Goal: Transaction & Acquisition: Purchase product/service

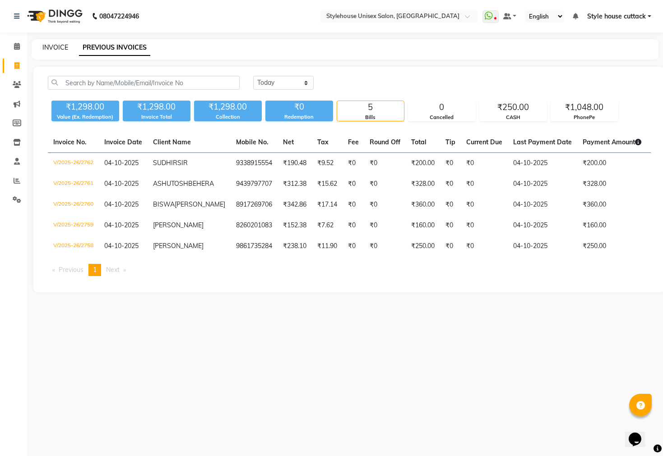
click at [43, 44] on link "INVOICE" at bounding box center [55, 47] width 26 height 8
select select "service"
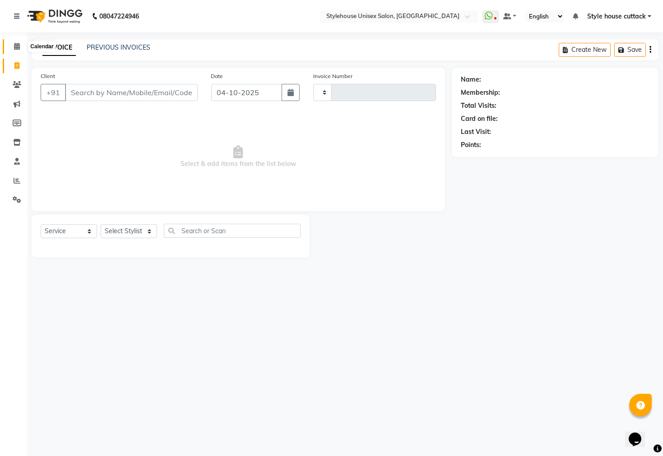
click at [14, 45] on icon at bounding box center [17, 46] width 6 height 7
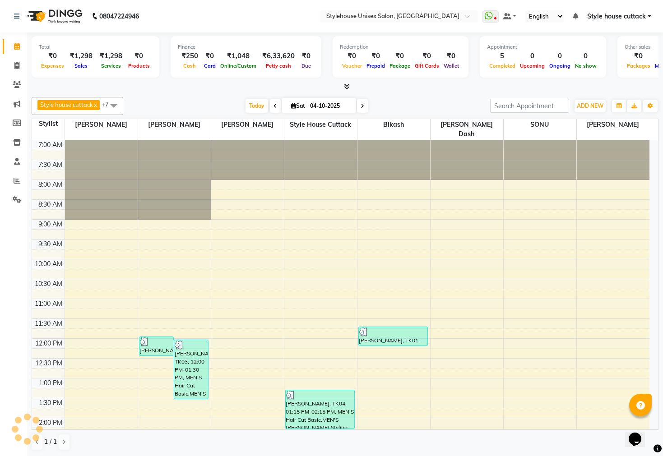
scroll to position [340, 0]
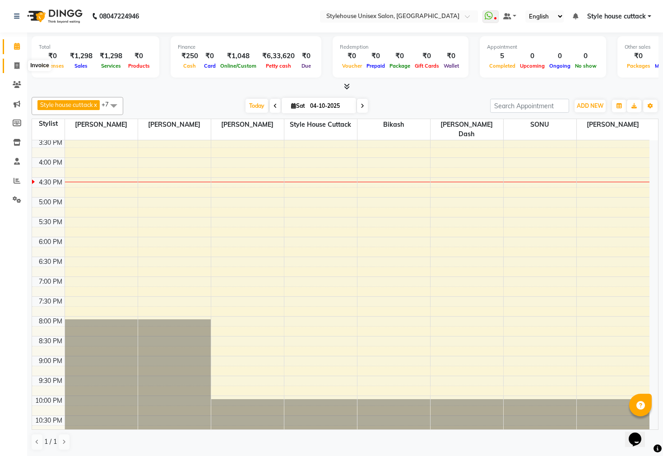
click at [11, 61] on span at bounding box center [17, 66] width 16 height 10
select select "service"
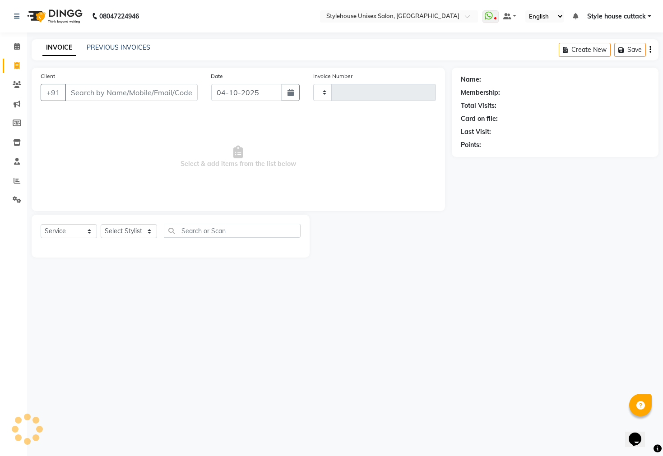
type input "2763"
select select "4222"
click at [135, 236] on select "Select Stylist" at bounding box center [129, 231] width 56 height 14
click at [136, 237] on select "Select Stylist" at bounding box center [129, 231] width 56 height 14
click at [136, 237] on select "Select Stylist Bharati Nanda Bikash Chintu ISHWORI Kanha Barik LIPI Manjit Bari…" at bounding box center [129, 231] width 56 height 14
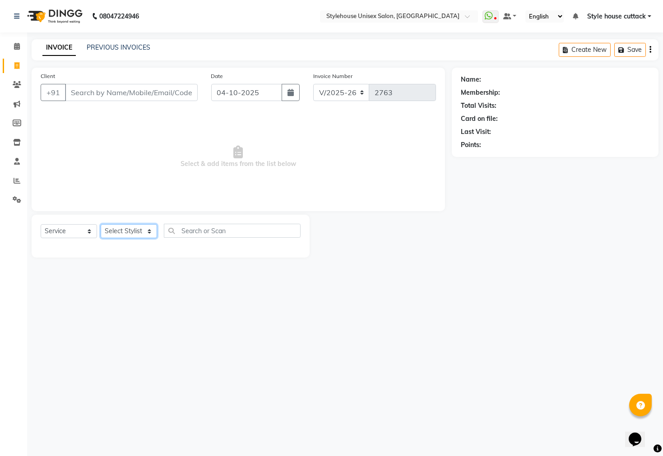
select select "21976"
click at [101, 225] on select "Select Stylist Bharati Nanda Bikash Chintu ISHWORI Kanha Barik LIPI Manjit Bari…" at bounding box center [129, 231] width 56 height 14
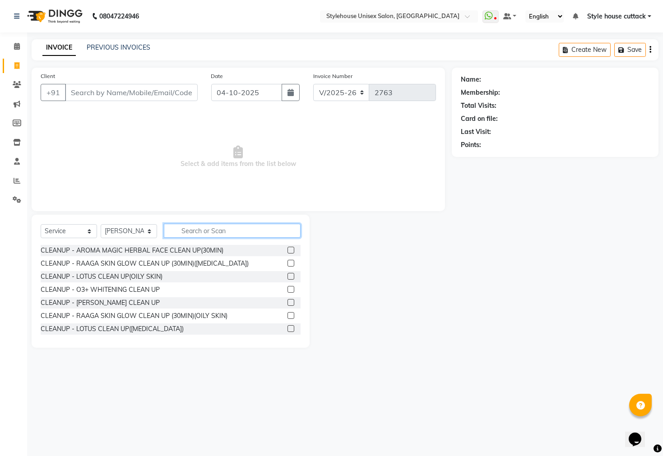
click at [193, 230] on input "text" at bounding box center [232, 231] width 137 height 14
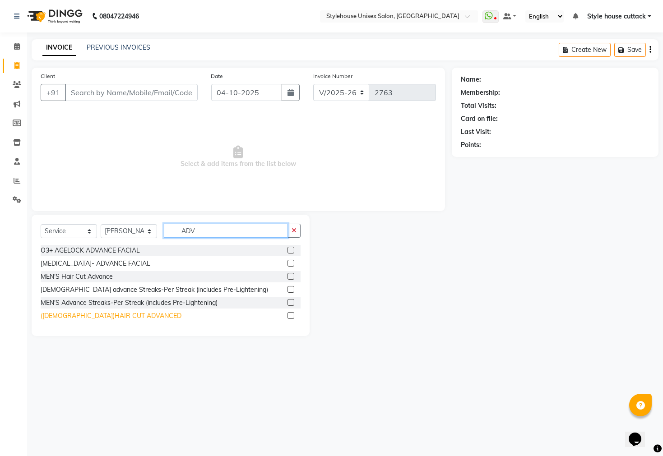
type input "ADV"
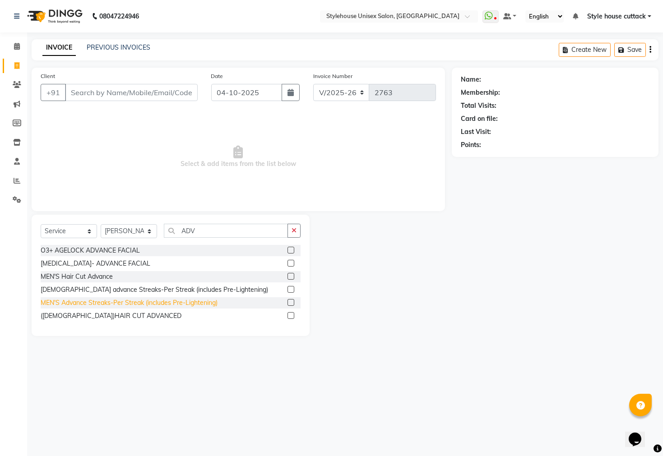
drag, startPoint x: 121, startPoint y: 316, endPoint x: 121, endPoint y: 298, distance: 17.6
click at [118, 310] on div "(LADIES)HAIR CUT ADVANCED" at bounding box center [171, 315] width 260 height 11
click at [116, 311] on div "(LADIES)HAIR CUT ADVANCED" at bounding box center [111, 315] width 141 height 9
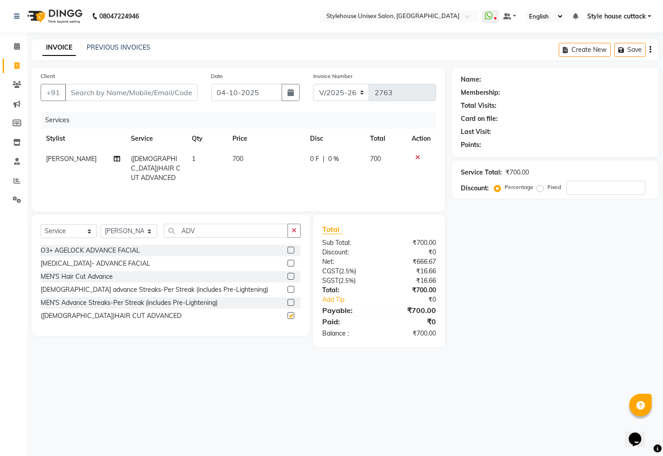
checkbox input "false"
click at [230, 220] on div "Select Service Product Membership Package Voucher Prepaid Gift Card Select Styl…" at bounding box center [171, 275] width 278 height 121
click at [213, 226] on input "ADV" at bounding box center [226, 231] width 124 height 14
type input "A"
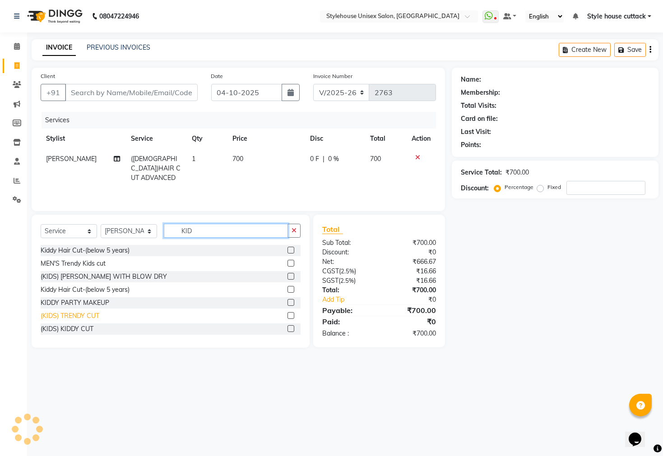
type input "KID"
click at [72, 318] on div "(KIDS) TRENDY CUT" at bounding box center [70, 315] width 59 height 9
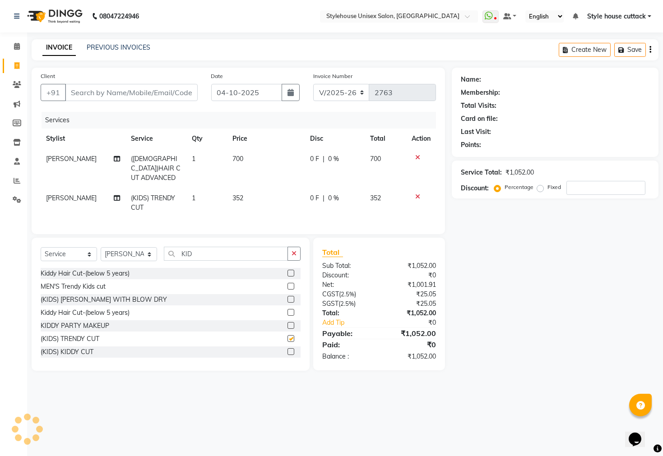
checkbox input "false"
click at [210, 250] on input "KID" at bounding box center [226, 254] width 124 height 14
type input "K"
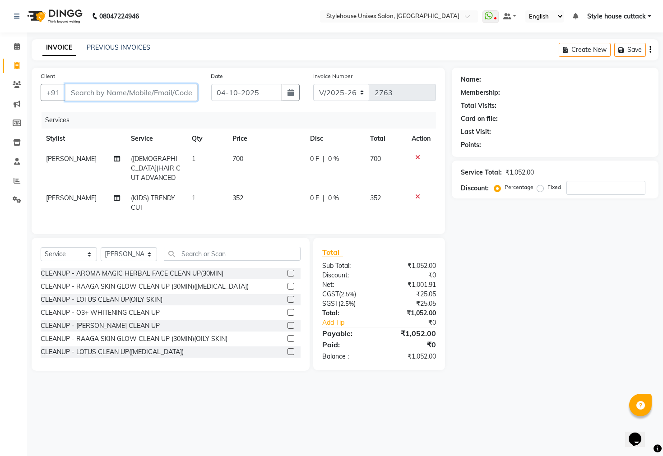
click at [117, 90] on input "Client" at bounding box center [131, 92] width 133 height 17
type input "8"
type input "0"
click at [91, 91] on input "833488565" at bounding box center [108, 92] width 87 height 17
click at [115, 97] on input "833488565" at bounding box center [108, 92] width 87 height 17
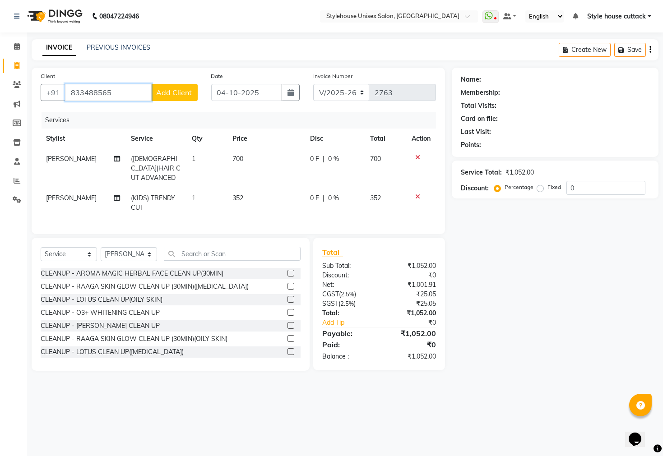
click at [112, 92] on input "833488565" at bounding box center [108, 92] width 87 height 17
type input "8"
type input "8334825665"
click at [185, 89] on span "Add Client" at bounding box center [175, 92] width 36 height 9
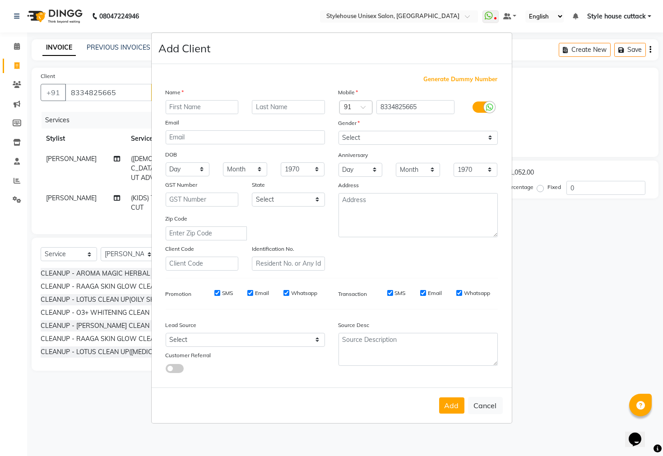
click at [111, 118] on ngb-modal-window "Add Client Generate Dummy Number Name Email DOB Day 01 02 03 04 05 06 07 08 09 …" at bounding box center [331, 228] width 663 height 456
click at [490, 407] on button "Cancel" at bounding box center [485, 405] width 35 height 17
select select
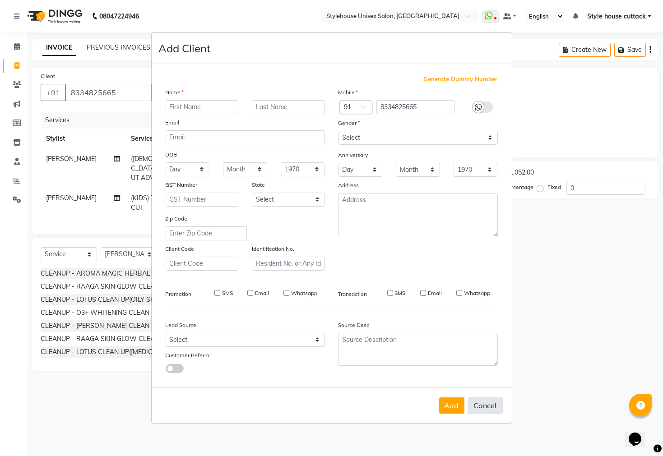
select select
checkbox input "false"
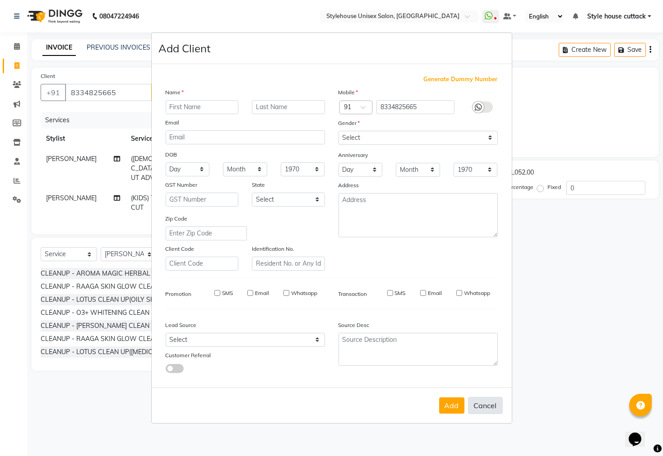
checkbox input "false"
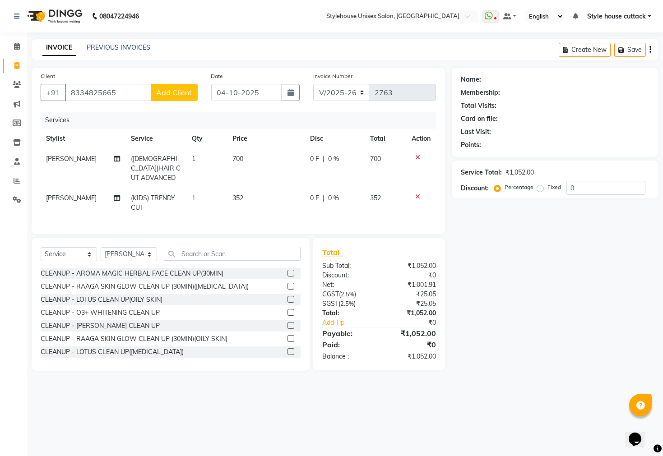
click at [168, 95] on span "Add Client" at bounding box center [175, 92] width 36 height 9
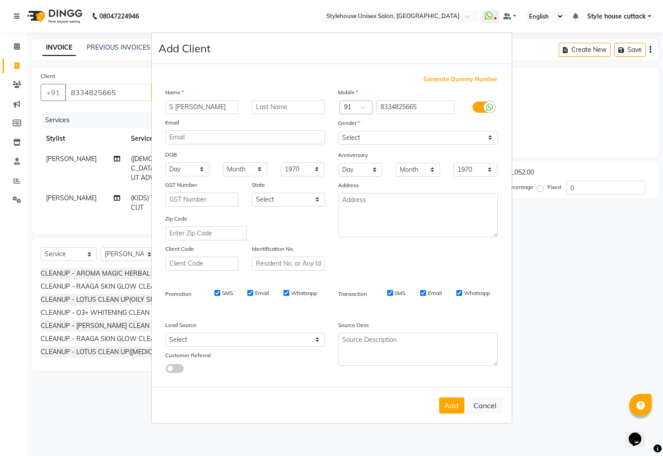
type input "S LP SHAOO"
click at [456, 140] on select "Select Male Female Other Prefer Not To Say" at bounding box center [417, 138] width 159 height 14
select select "female"
click at [338, 131] on select "Select Male Female Other Prefer Not To Say" at bounding box center [417, 138] width 159 height 14
click at [445, 404] on button "Add" at bounding box center [451, 405] width 25 height 16
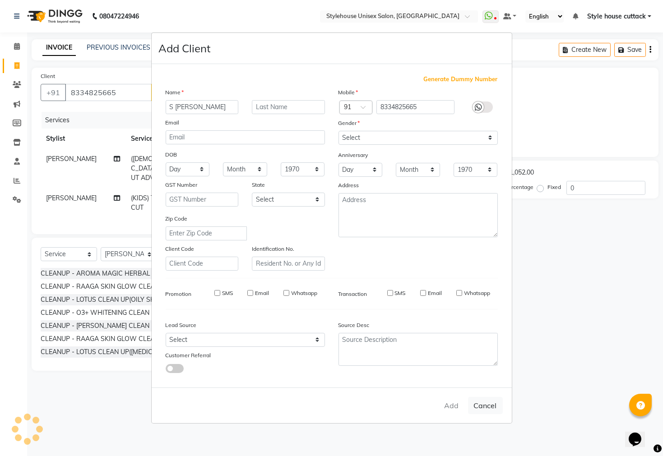
select select
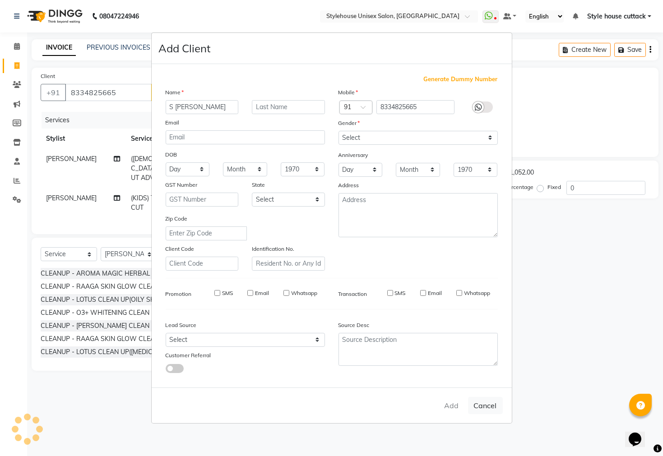
select select
checkbox input "false"
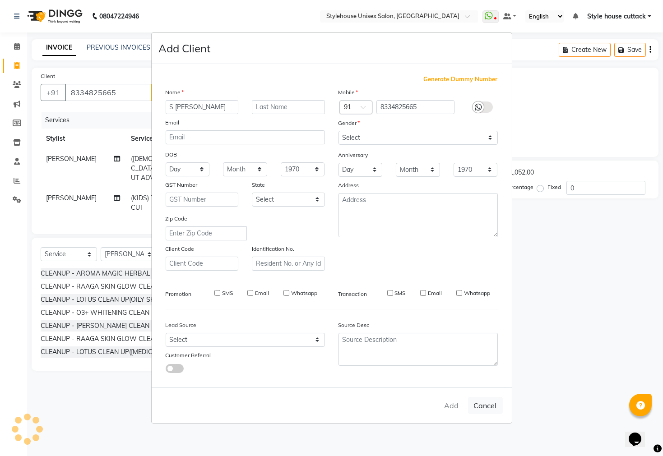
checkbox input "false"
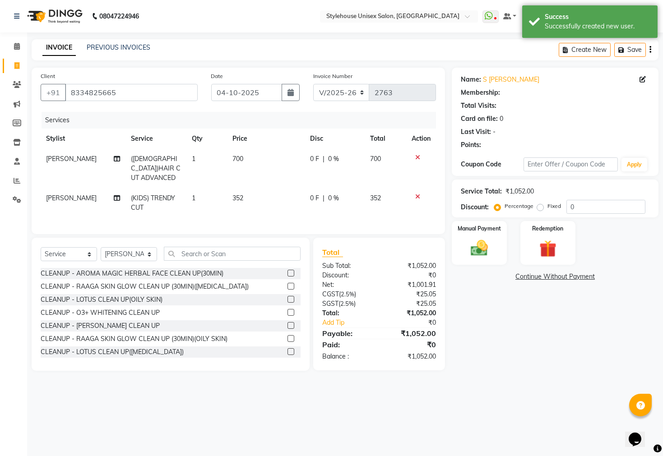
select select "1: Object"
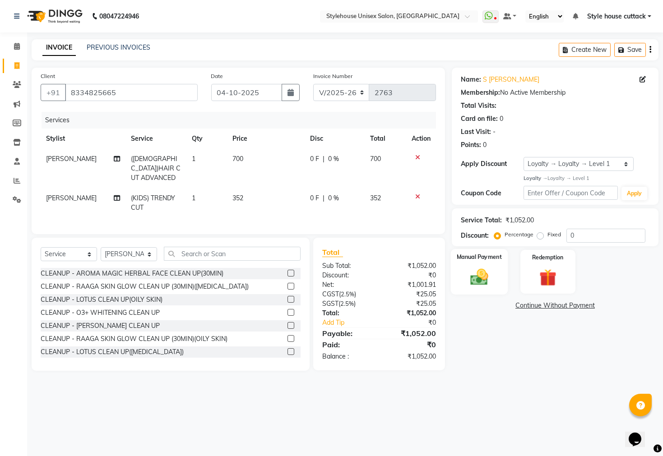
click at [480, 287] on img at bounding box center [479, 277] width 29 height 20
click at [579, 311] on span "CASH" at bounding box center [582, 306] width 19 height 10
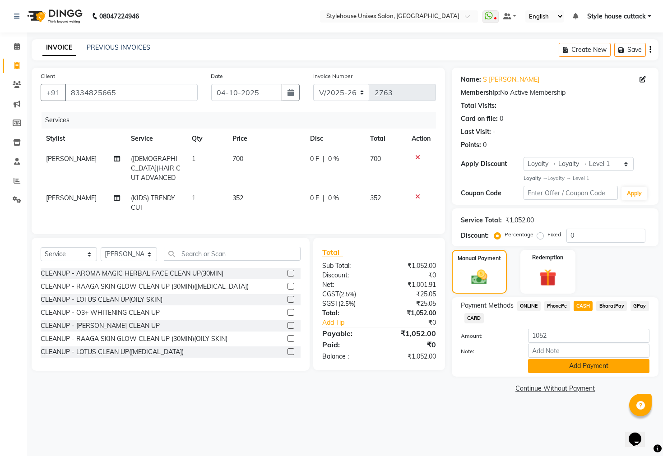
click at [556, 373] on button "Add Payment" at bounding box center [588, 366] width 121 height 14
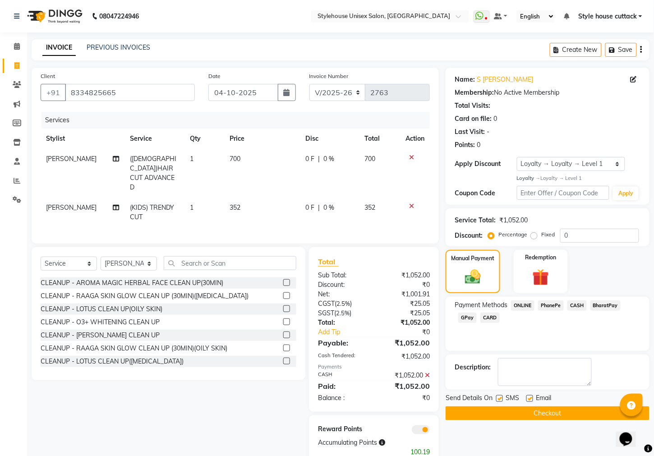
click at [532, 421] on button "Checkout" at bounding box center [548, 414] width 204 height 14
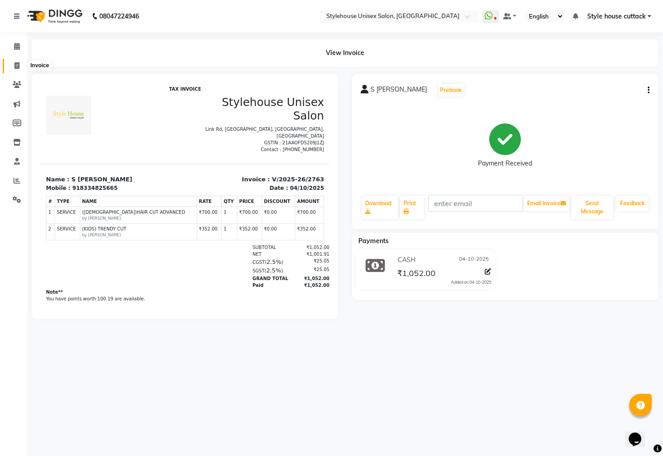
click at [13, 61] on span at bounding box center [17, 66] width 16 height 10
select select "service"
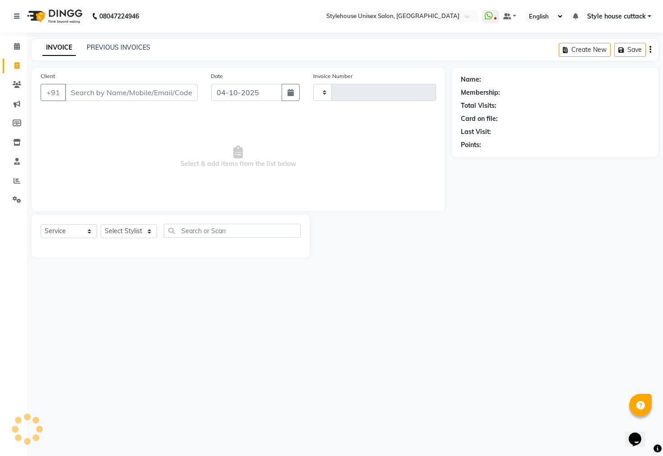
type input "2765"
select select "4222"
click at [126, 231] on select "Select Stylist" at bounding box center [129, 231] width 56 height 14
click at [101, 225] on select "Select Stylist" at bounding box center [129, 231] width 56 height 14
click at [128, 227] on select "Select Stylist" at bounding box center [129, 231] width 56 height 14
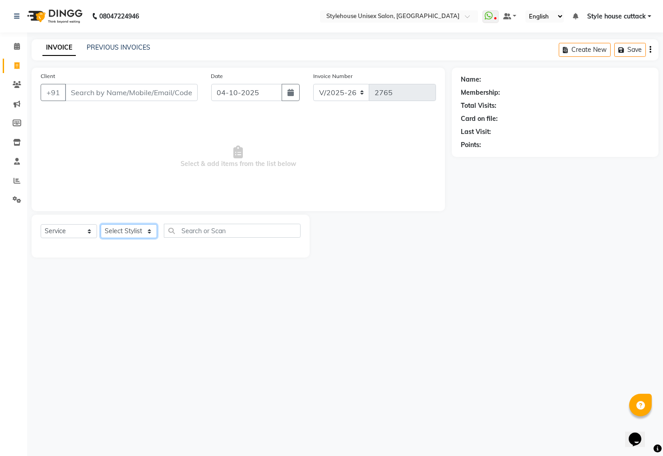
click at [128, 227] on select "Select Stylist Bharati [PERSON_NAME] [PERSON_NAME] [PERSON_NAME] LIPI [PERSON_N…" at bounding box center [129, 231] width 56 height 14
click at [126, 233] on select "Select Stylist Bharati [PERSON_NAME] [PERSON_NAME] [PERSON_NAME] LIPI [PERSON_N…" at bounding box center [129, 231] width 56 height 14
select select "21976"
click at [101, 225] on select "Select Stylist Bharati [PERSON_NAME] [PERSON_NAME] [PERSON_NAME] LIPI [PERSON_N…" at bounding box center [129, 231] width 56 height 14
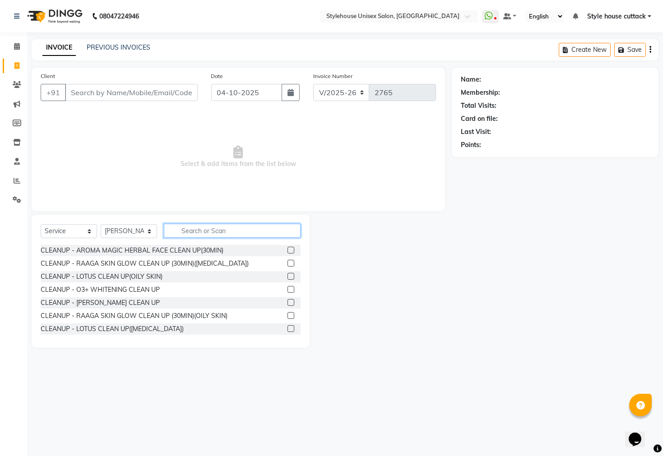
click at [199, 229] on input "text" at bounding box center [232, 231] width 137 height 14
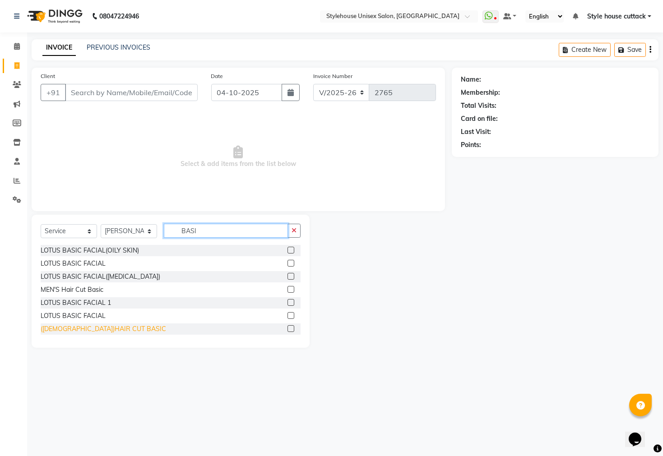
type input "BASI"
click at [97, 328] on div "([DEMOGRAPHIC_DATA])HAIR CUT BASIC" at bounding box center [103, 328] width 125 height 9
checkbox input "false"
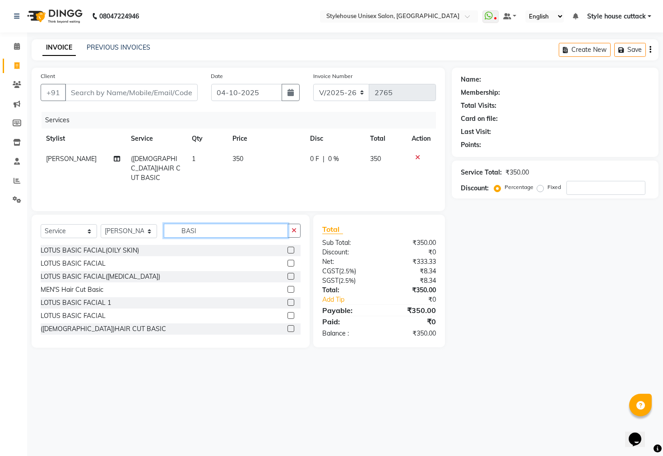
click at [224, 229] on input "BASI" at bounding box center [226, 231] width 124 height 14
type input "B"
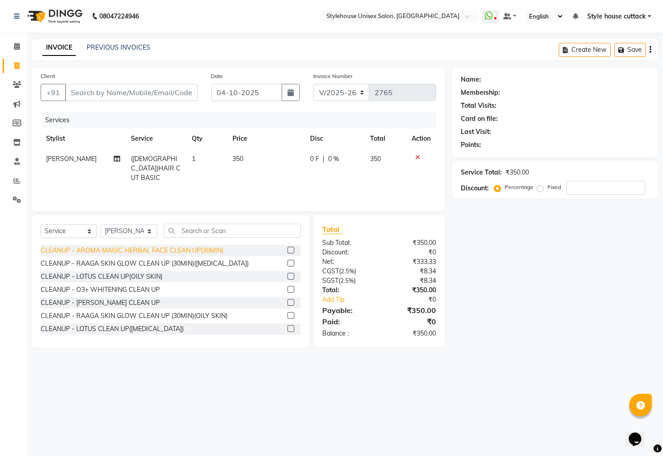
click at [136, 248] on div "CLEANUP - AROMA MAGIC HERBAL FACE CLEAN UP(30MIN)" at bounding box center [132, 250] width 183 height 9
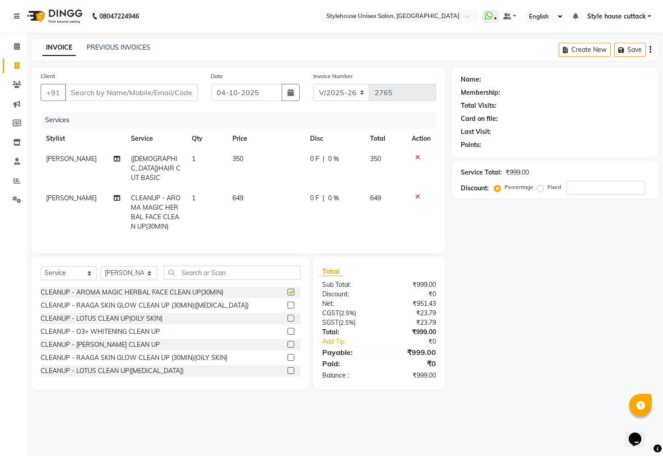
checkbox input "false"
click at [231, 266] on input "text" at bounding box center [232, 273] width 137 height 14
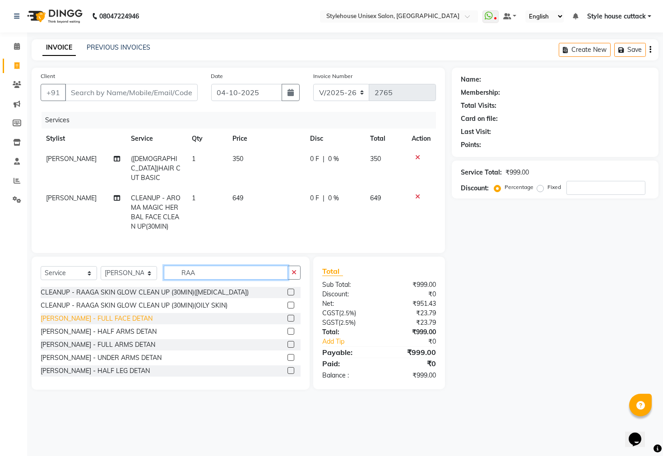
type input "RAA"
click at [117, 318] on div "[PERSON_NAME] - FULL FACE DETAN" at bounding box center [97, 318] width 112 height 9
checkbox input "false"
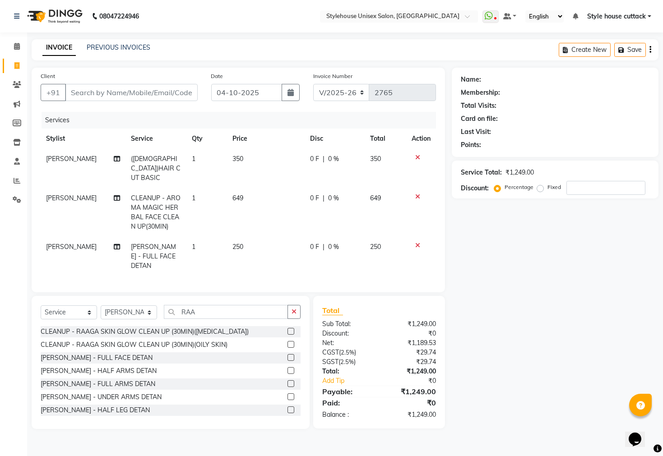
click at [48, 194] on span "[PERSON_NAME]" at bounding box center [71, 198] width 51 height 8
select select "21976"
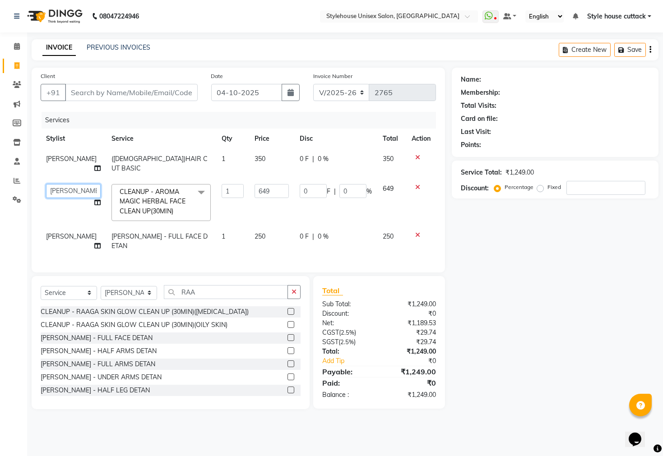
click at [61, 189] on select "Bharati Nanda Bikash Chintu ISHWORI Kanha Barik LIPI Manjit Barik Nitu Behera P…" at bounding box center [73, 191] width 55 height 14
select select "91750"
click at [62, 236] on span "[PERSON_NAME]" at bounding box center [71, 236] width 51 height 8
select select "21976"
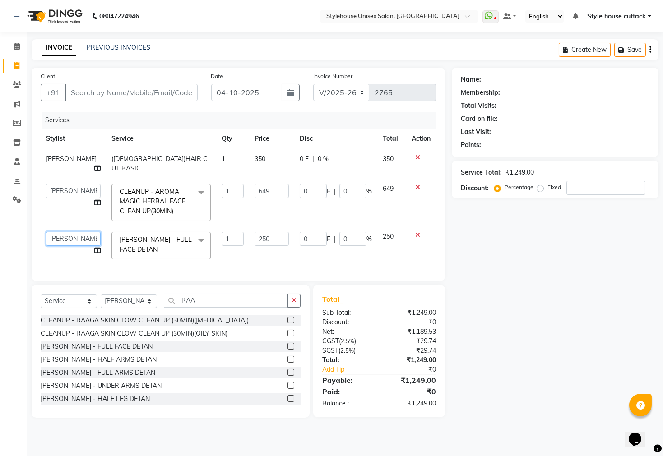
click at [67, 245] on select "Bharati Nanda Bikash Chintu ISHWORI Kanha Barik LIPI Manjit Barik Nitu Behera P…" at bounding box center [73, 239] width 55 height 14
select select "91750"
click at [203, 308] on input "RAA" at bounding box center [226, 301] width 124 height 14
type input "RAA"
click at [156, 94] on input "Client" at bounding box center [131, 92] width 133 height 17
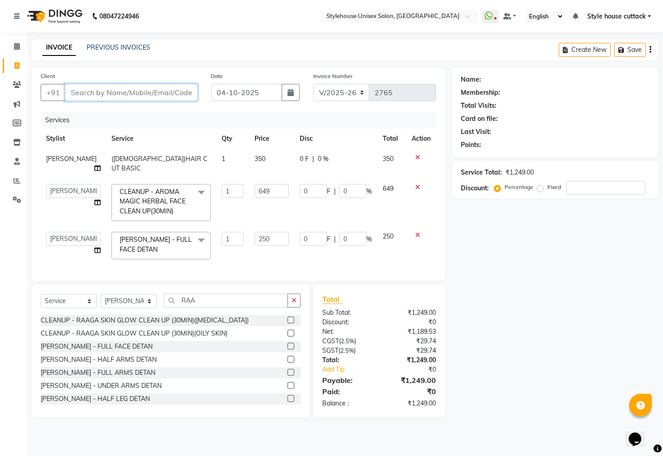
type input "7"
type input "0"
type input "7205024676"
click at [176, 92] on span "Add Client" at bounding box center [175, 92] width 36 height 9
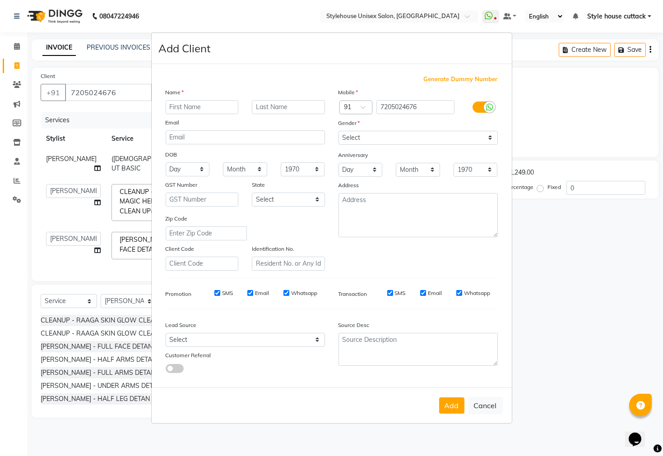
click at [199, 109] on input "text" at bounding box center [202, 107] width 73 height 14
type input "DEBASMITA"
click at [273, 103] on input "text" at bounding box center [288, 107] width 73 height 14
type input "SETHY"
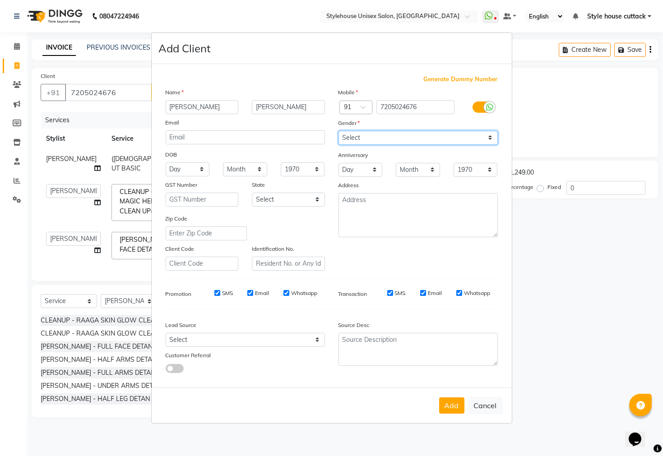
click at [348, 143] on select "Select Male Female Other Prefer Not To Say" at bounding box center [417, 138] width 159 height 14
select select "female"
click at [338, 131] on select "Select Male Female Other Prefer Not To Say" at bounding box center [417, 138] width 159 height 14
drag, startPoint x: 466, startPoint y: 414, endPoint x: 459, endPoint y: 414, distance: 6.8
click at [464, 414] on div "Add Cancel" at bounding box center [332, 406] width 360 height 36
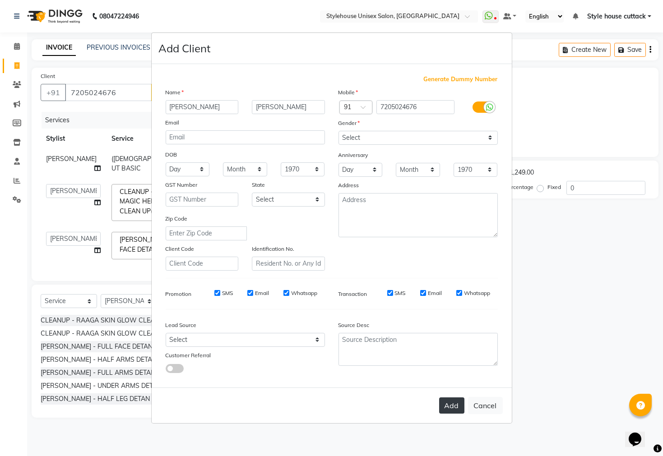
click at [457, 413] on button "Add" at bounding box center [451, 405] width 25 height 16
click at [454, 409] on div "Add Cancel" at bounding box center [332, 406] width 360 height 36
select select
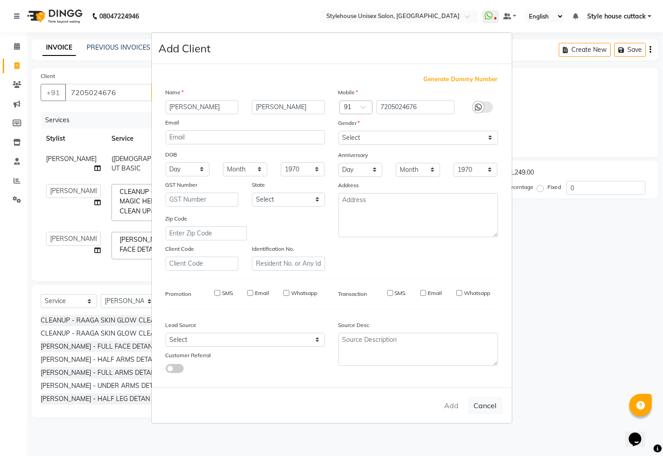
select select
checkbox input "false"
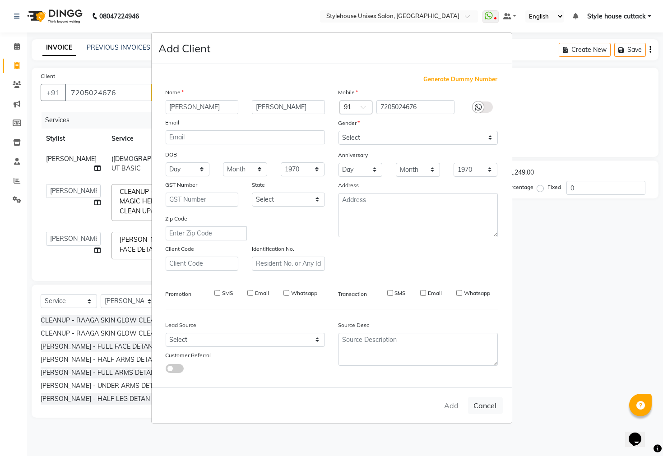
checkbox input "false"
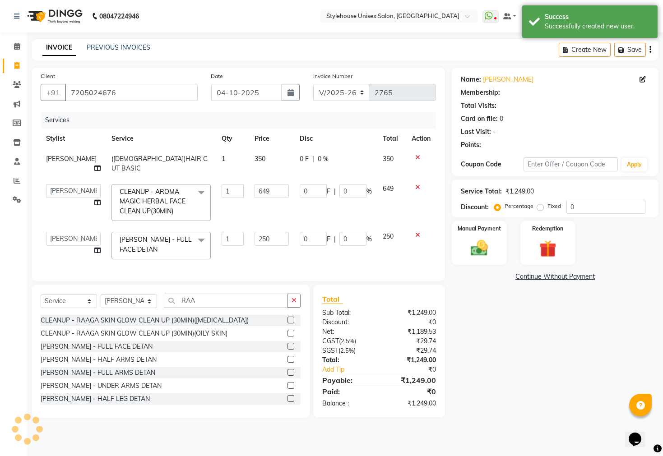
select select "1: Object"
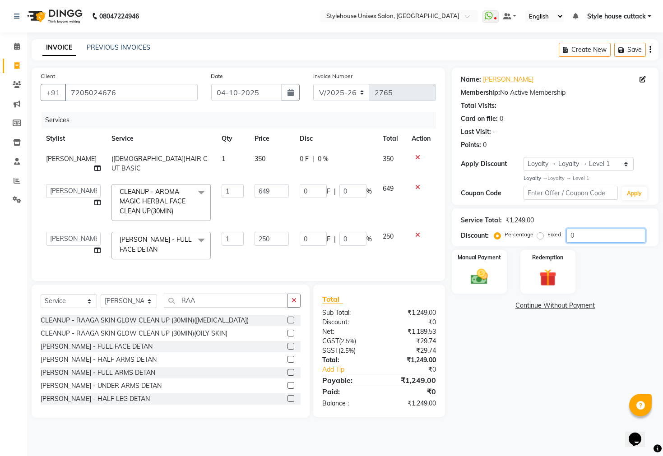
click at [583, 238] on input "0" at bounding box center [605, 236] width 79 height 14
type input "5"
type input "32.45"
type input "5"
type input "12.5"
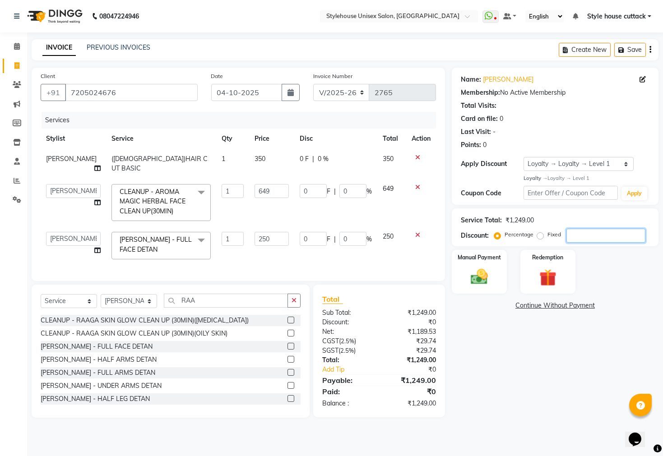
type input "5"
click at [626, 246] on div "Service Total: ₹1,249.00 Discount: Percentage Fixed 5" at bounding box center [555, 227] width 207 height 38
click at [476, 287] on img at bounding box center [479, 277] width 29 height 20
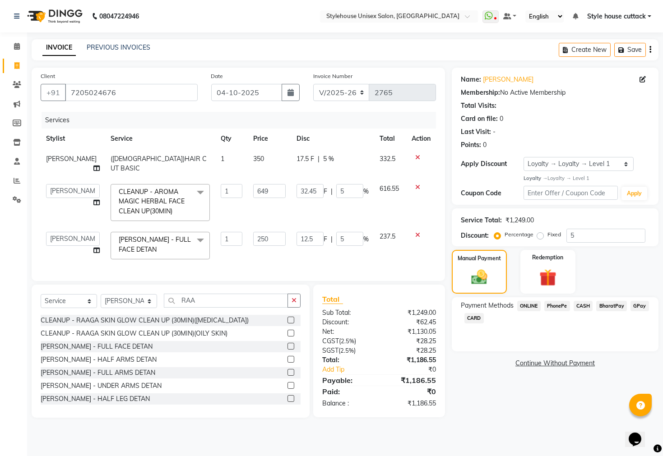
click at [582, 311] on span "CASH" at bounding box center [582, 306] width 19 height 10
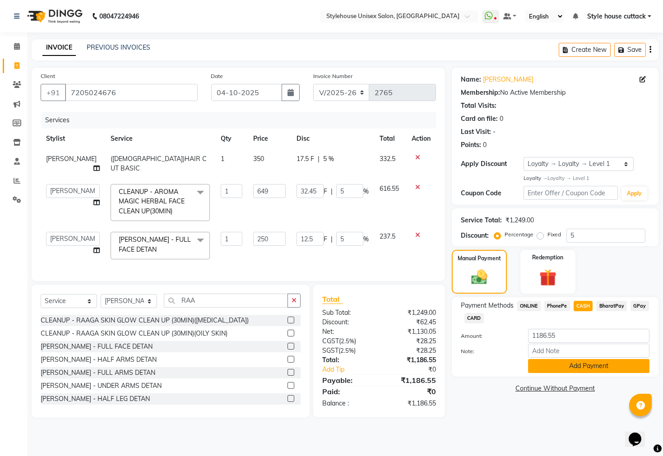
click at [579, 373] on button "Add Payment" at bounding box center [588, 366] width 121 height 14
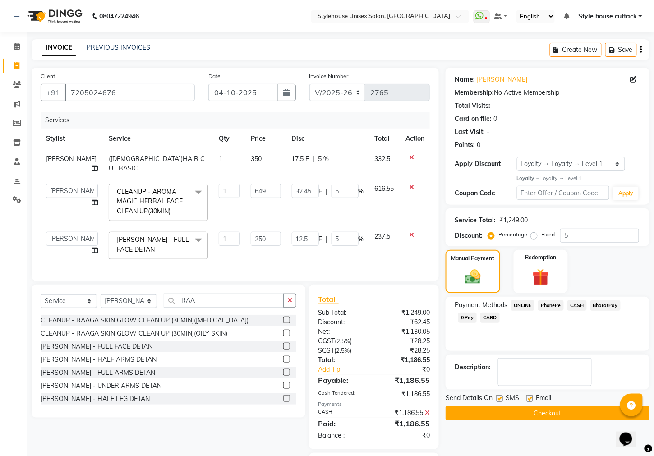
click at [569, 421] on button "Checkout" at bounding box center [548, 414] width 204 height 14
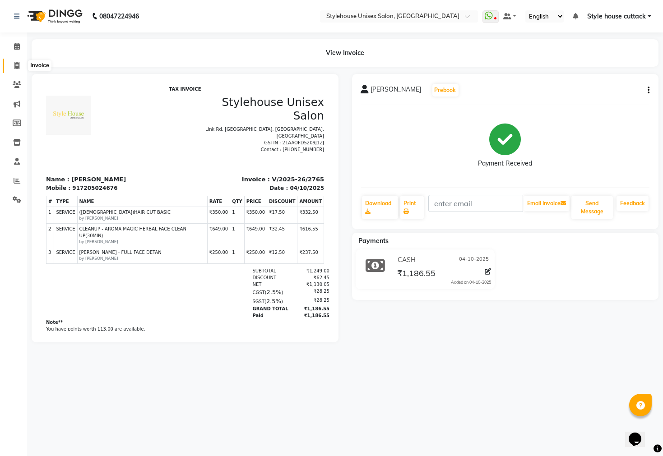
click at [14, 66] on icon at bounding box center [16, 65] width 5 height 7
select select "service"
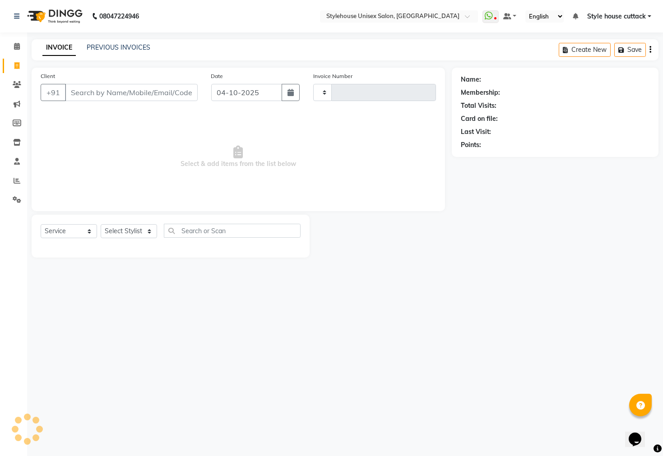
type input "2766"
select select "4222"
click at [106, 43] on link "PREVIOUS INVOICES" at bounding box center [119, 47] width 64 height 8
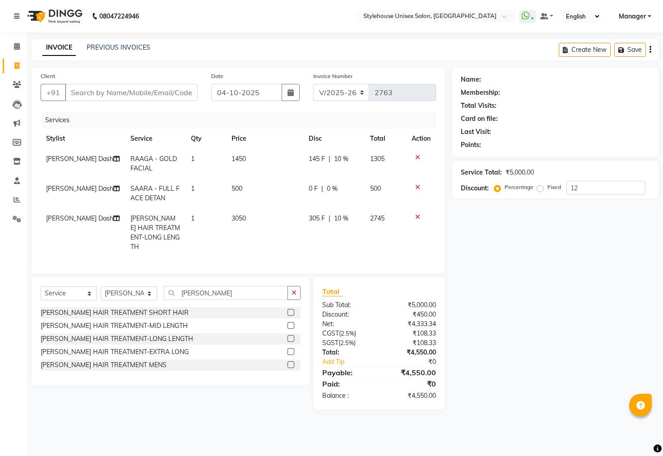
select select "4222"
select select "service"
select select "64830"
click at [581, 187] on input "12" at bounding box center [605, 188] width 79 height 14
type input "1"
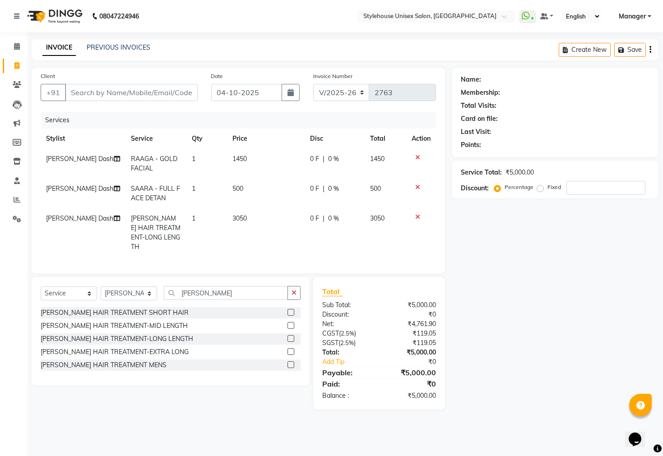
click at [550, 260] on div "Name: Membership: Total Visits: Card on file: Last Visit: Points: Service Total…" at bounding box center [558, 239] width 213 height 342
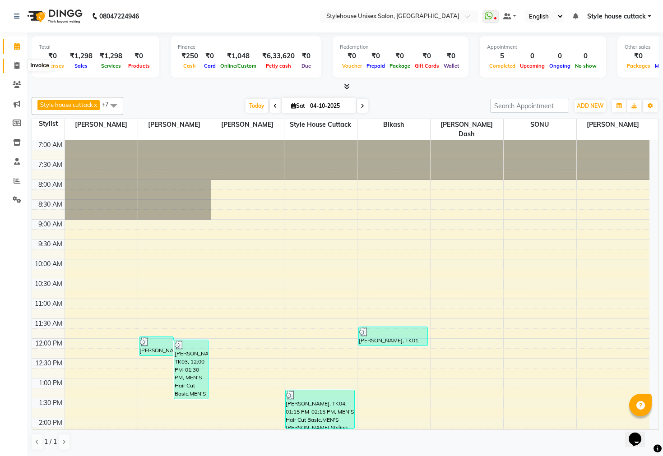
click at [15, 62] on icon at bounding box center [16, 65] width 5 height 7
select select "service"
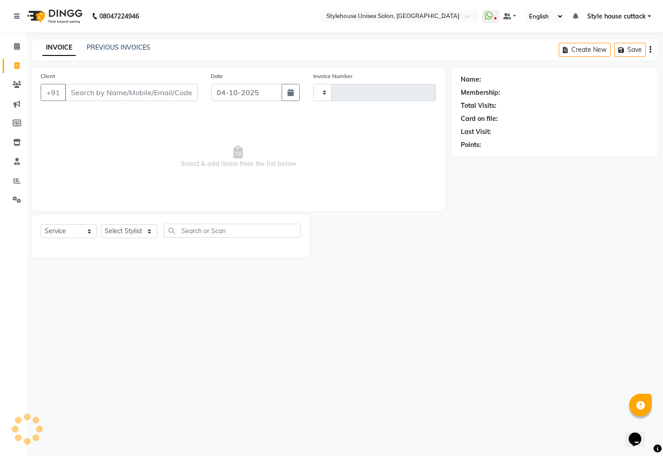
type input "2763"
select select "4222"
click at [13, 50] on span at bounding box center [17, 47] width 16 height 10
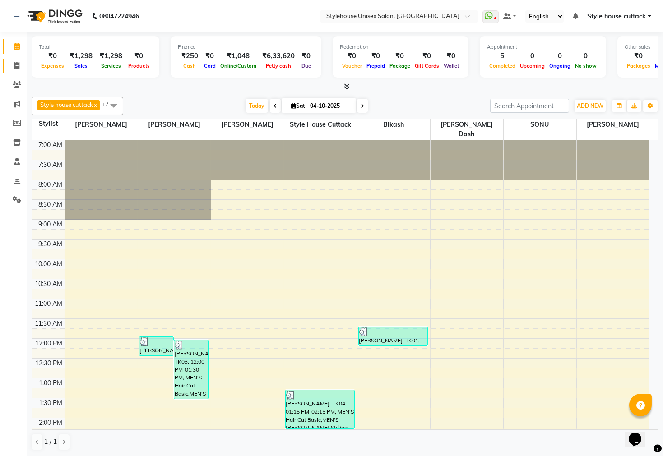
click at [17, 63] on icon at bounding box center [16, 65] width 5 height 7
select select "service"
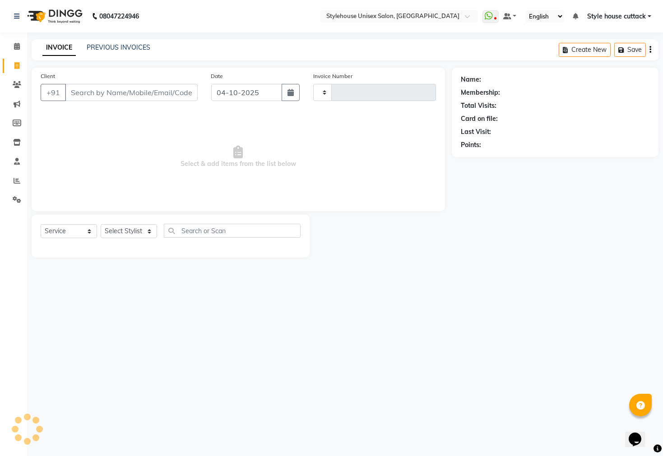
type input "2763"
select select "4222"
click at [105, 43] on link "PREVIOUS INVOICES" at bounding box center [119, 47] width 64 height 8
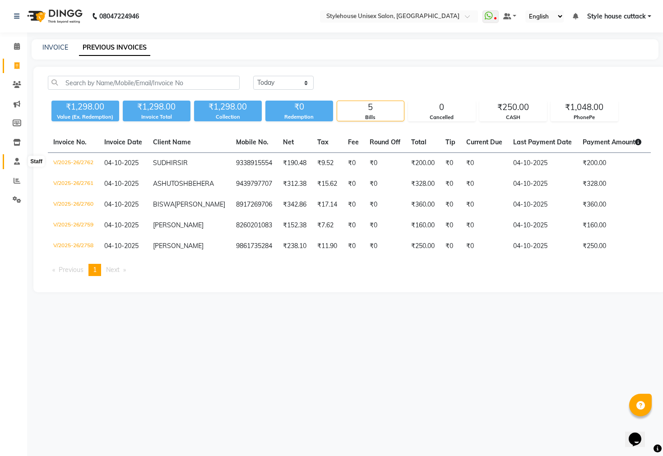
click at [14, 161] on icon at bounding box center [17, 161] width 6 height 7
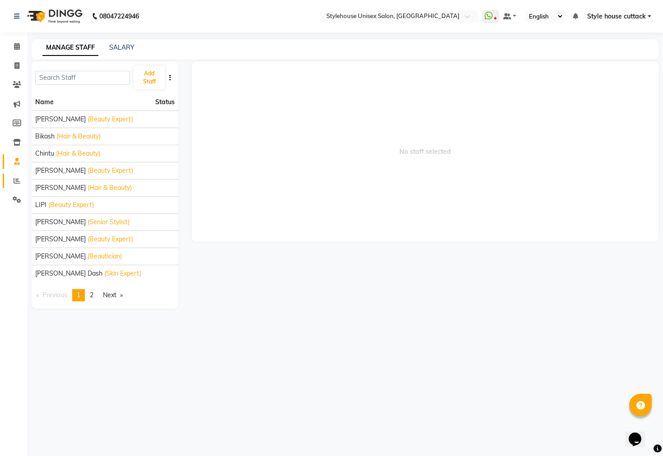
click at [15, 186] on link "Reports" at bounding box center [14, 181] width 22 height 15
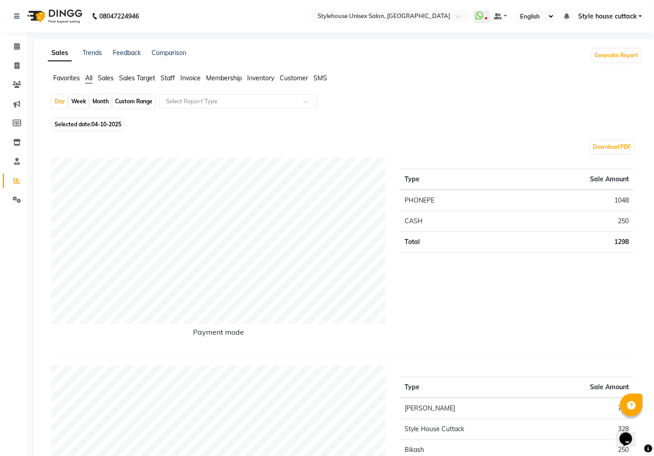
click at [298, 77] on span "Customer" at bounding box center [294, 78] width 28 height 8
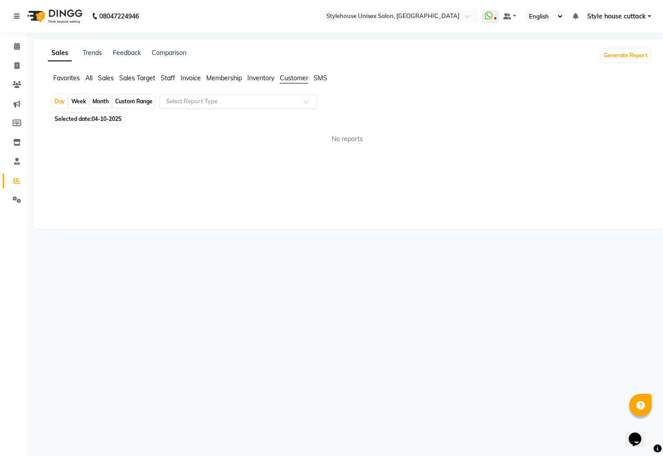
click at [187, 101] on input "text" at bounding box center [229, 101] width 130 height 9
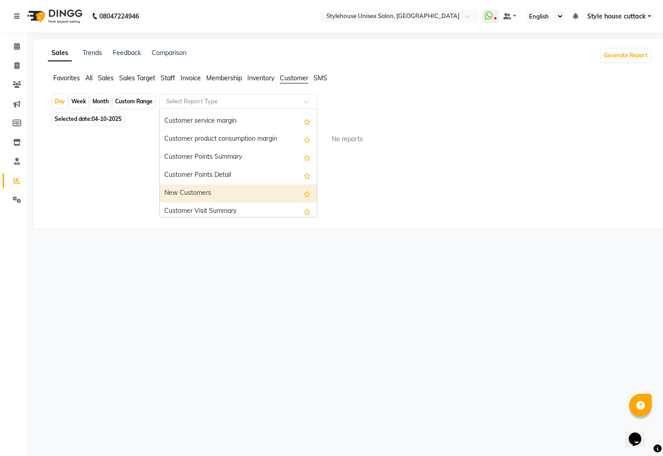
scroll to position [90, 0]
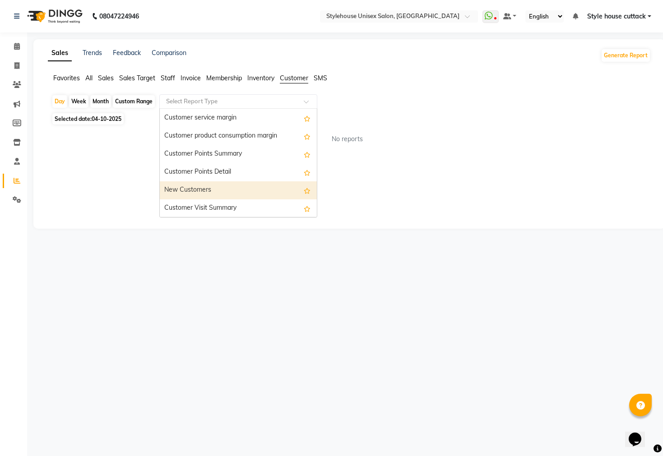
click at [189, 185] on div "New Customers" at bounding box center [238, 190] width 157 height 18
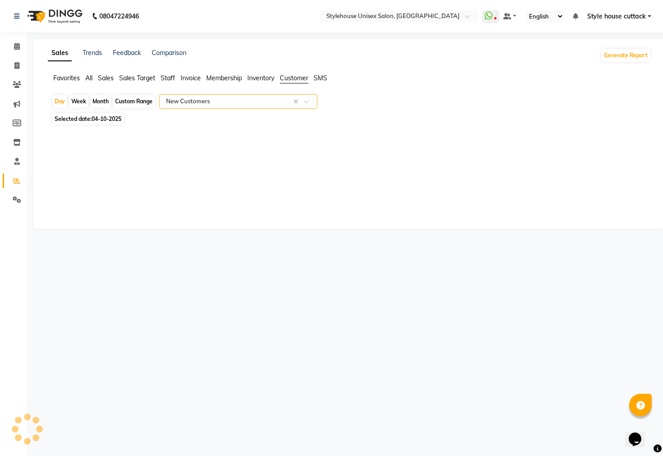
select select "full_report"
select select "csv"
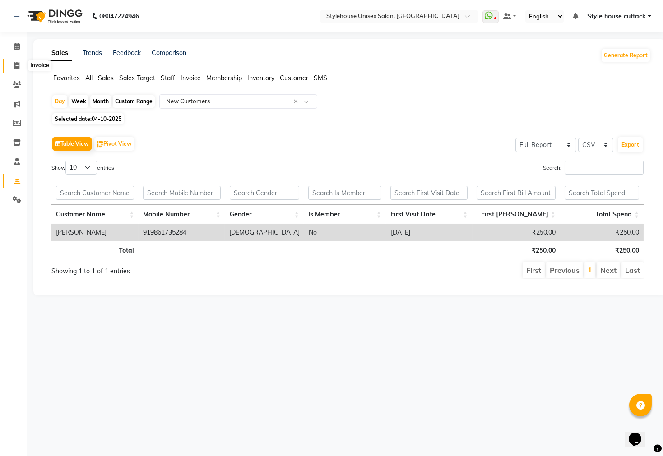
click at [14, 68] on icon at bounding box center [16, 65] width 5 height 7
select select "service"
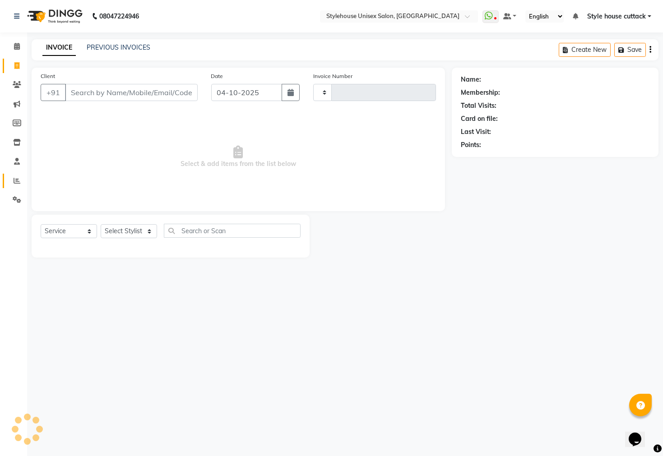
type input "2763"
select select "4222"
click at [12, 182] on span at bounding box center [17, 181] width 16 height 10
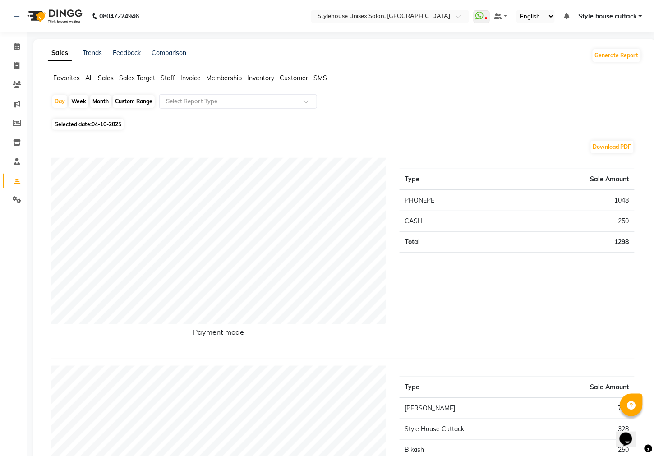
click at [290, 81] on span "Customer" at bounding box center [294, 78] width 28 height 8
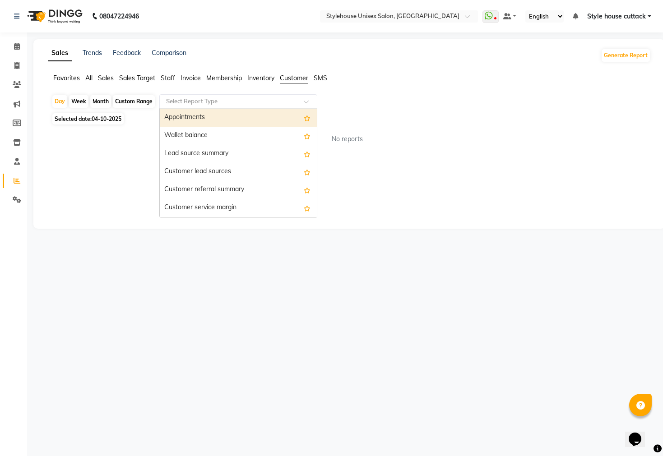
click at [304, 103] on span at bounding box center [309, 104] width 11 height 9
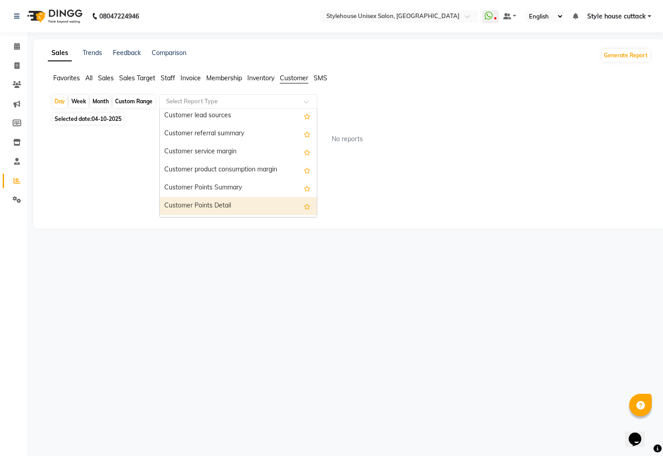
scroll to position [90, 0]
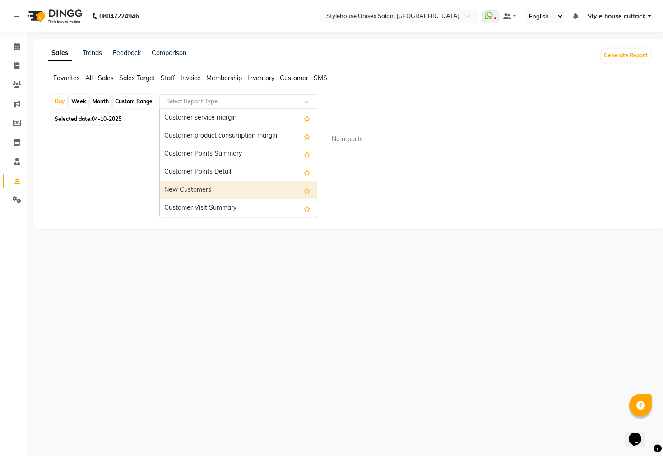
click at [192, 189] on div "New Customers" at bounding box center [238, 190] width 157 height 18
select select "full_report"
select select "csv"
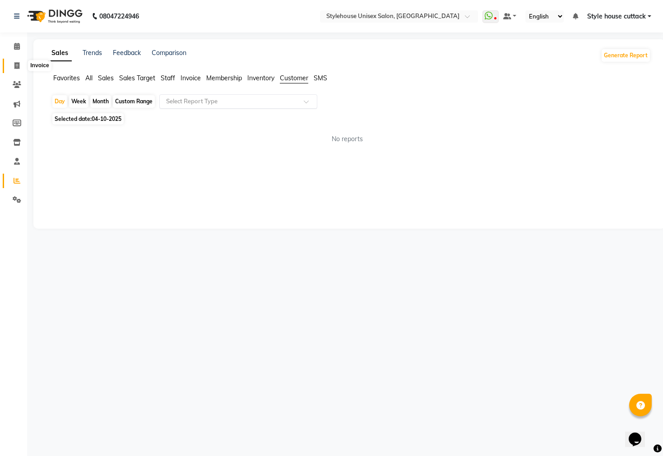
click at [16, 69] on icon at bounding box center [16, 65] width 5 height 7
select select "4222"
select select "service"
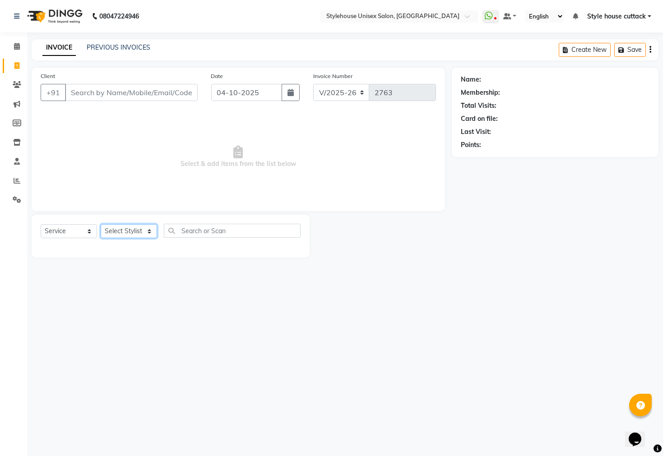
click at [120, 232] on select "Select Stylist Bharati [PERSON_NAME] [PERSON_NAME] [PERSON_NAME] LIPI [PERSON_N…" at bounding box center [129, 231] width 56 height 14
select select "26078"
click at [101, 225] on select "Select Stylist Bharati [PERSON_NAME] [PERSON_NAME] [PERSON_NAME] LIPI [PERSON_N…" at bounding box center [129, 231] width 56 height 14
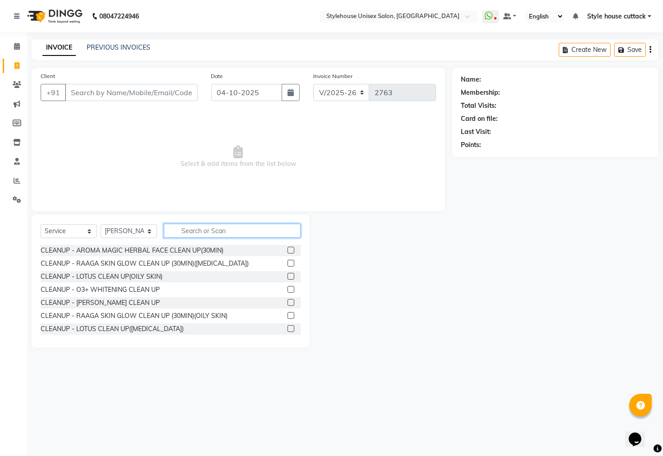
click at [199, 232] on input "text" at bounding box center [232, 231] width 137 height 14
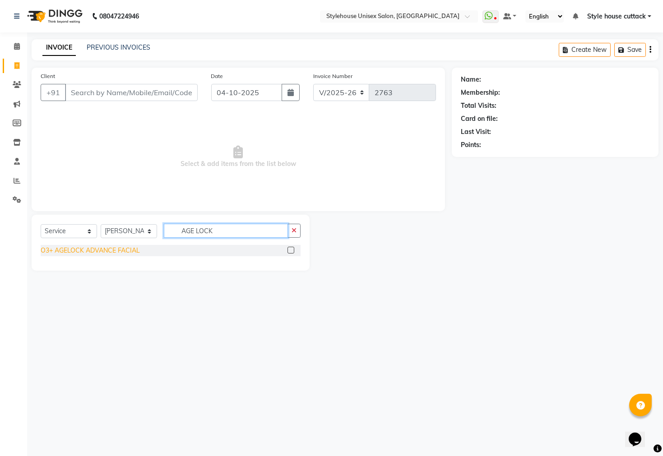
type input "AGE LOCK"
click at [94, 249] on div "O3+ AGELOCK ADVANCE FACIAL" at bounding box center [90, 250] width 99 height 9
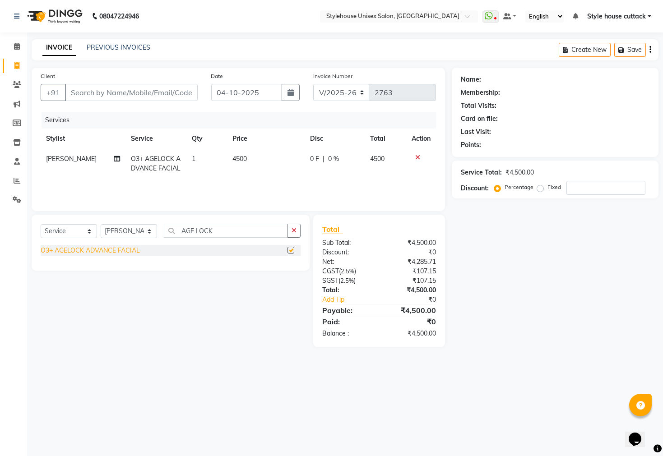
checkbox input "false"
click at [109, 92] on input "Client" at bounding box center [131, 92] width 133 height 17
click at [148, 231] on select "Select Stylist Bharati [PERSON_NAME] [PERSON_NAME] [PERSON_NAME] LIPI [PERSON_N…" at bounding box center [129, 231] width 56 height 14
click at [19, 337] on div "Calendar Invoice Clients Marketing Members Inventory Staff Reports Settings Com…" at bounding box center [61, 234] width 122 height 417
click at [217, 231] on input "AGE LOCK" at bounding box center [226, 231] width 124 height 14
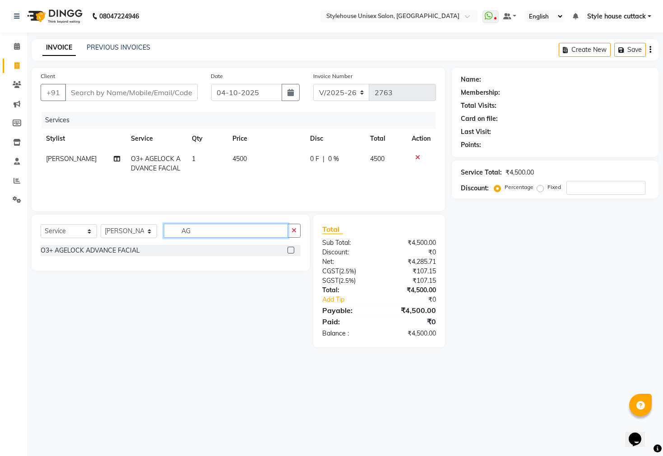
type input "A"
type input "EYE"
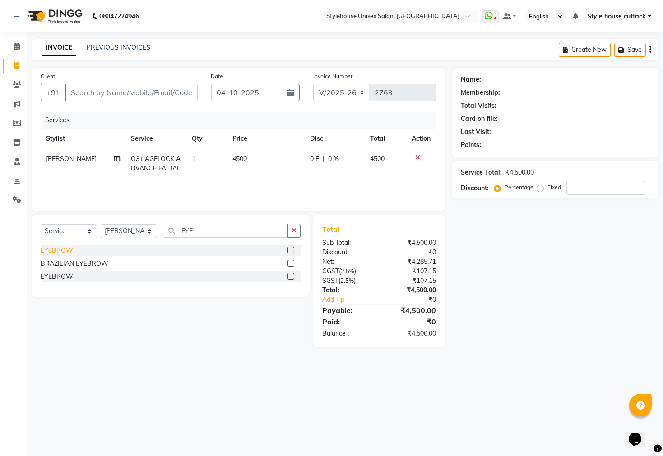
click at [60, 249] on div "EYEBROW" at bounding box center [57, 250] width 32 height 9
checkbox input "false"
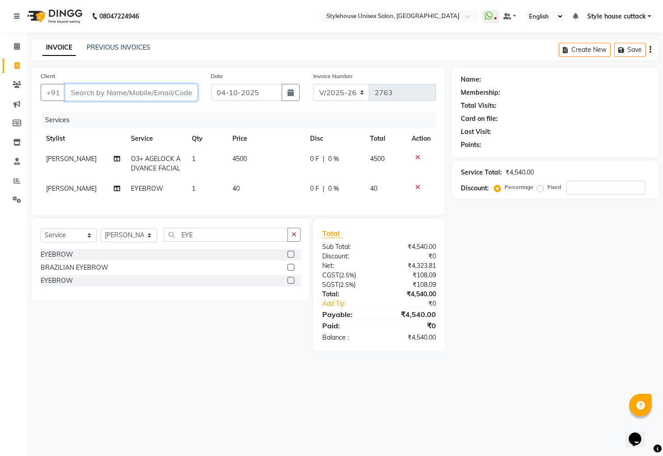
click at [108, 88] on input "Client" at bounding box center [131, 92] width 133 height 17
type input "8"
type input "0"
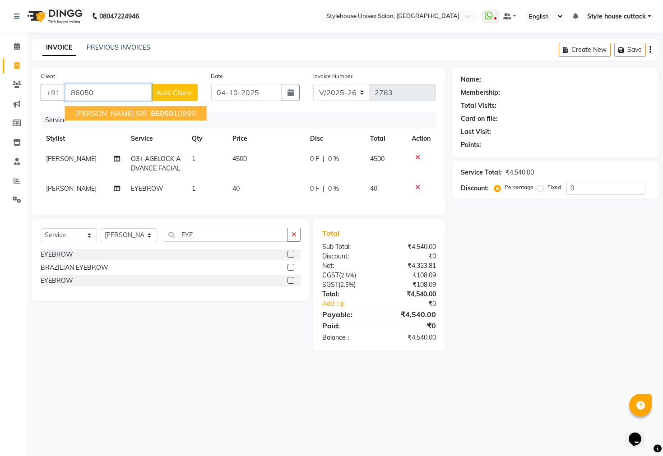
click at [100, 110] on span "[PERSON_NAME] SIR" at bounding box center [111, 113] width 71 height 9
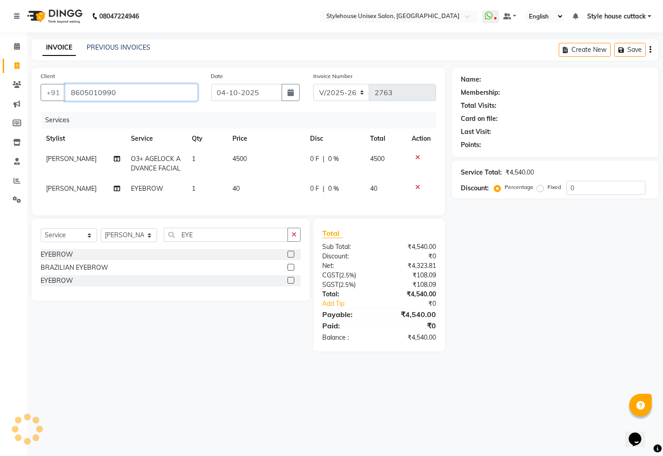
type input "8605010990"
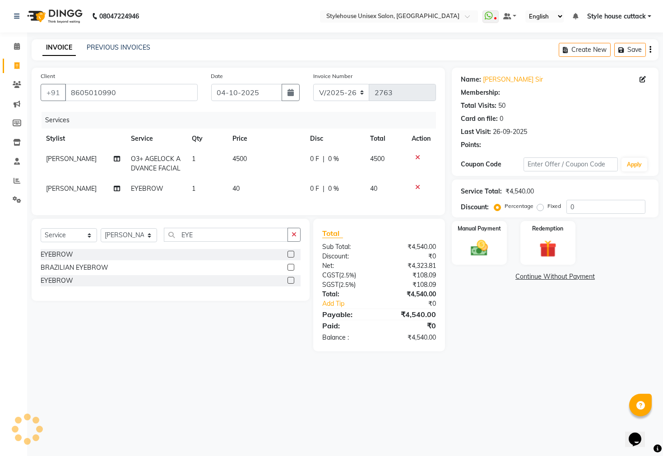
select select "1: Object"
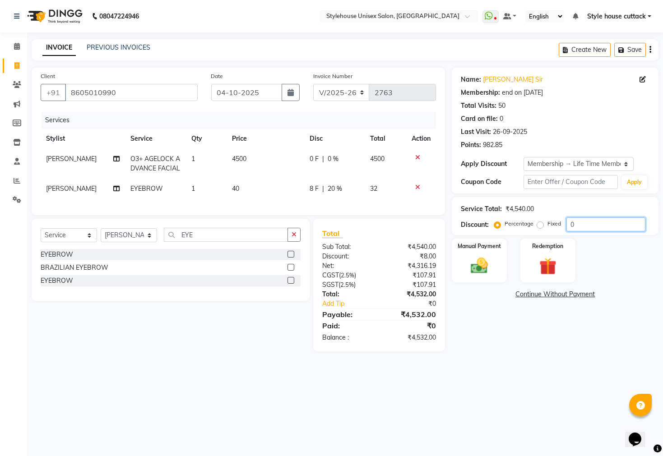
click at [577, 221] on input "0" at bounding box center [605, 224] width 79 height 14
type input "20"
click at [495, 364] on main "INVOICE PREVIOUS INVOICES Create New Save Client +91 8605010990 Date 04-10-2025…" at bounding box center [345, 202] width 636 height 326
click at [143, 242] on select "Select Stylist Bharati [PERSON_NAME] [PERSON_NAME] [PERSON_NAME] LIPI [PERSON_N…" at bounding box center [129, 235] width 56 height 14
click at [214, 240] on input "EYE" at bounding box center [226, 235] width 124 height 14
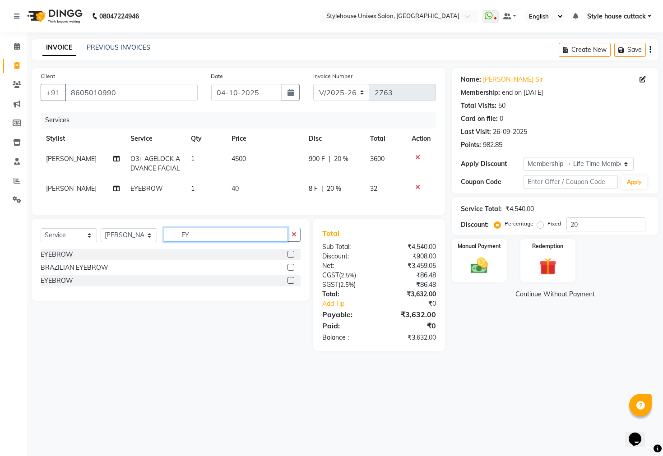
type input "E"
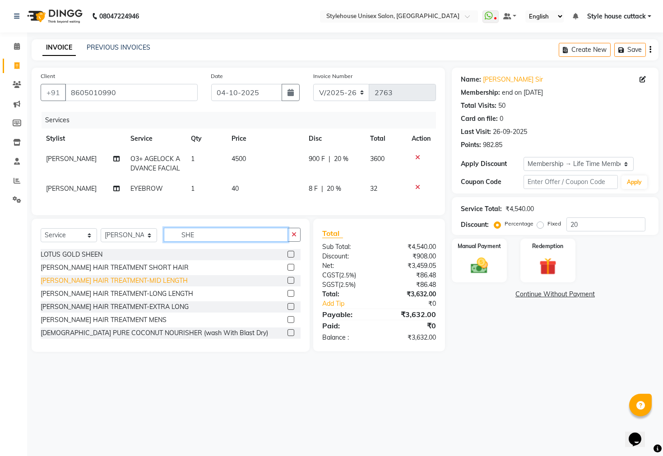
type input "SHE"
click at [112, 286] on div "[PERSON_NAME] HAIR TREATMENT-MID LENGTH" at bounding box center [114, 280] width 147 height 9
checkbox input "false"
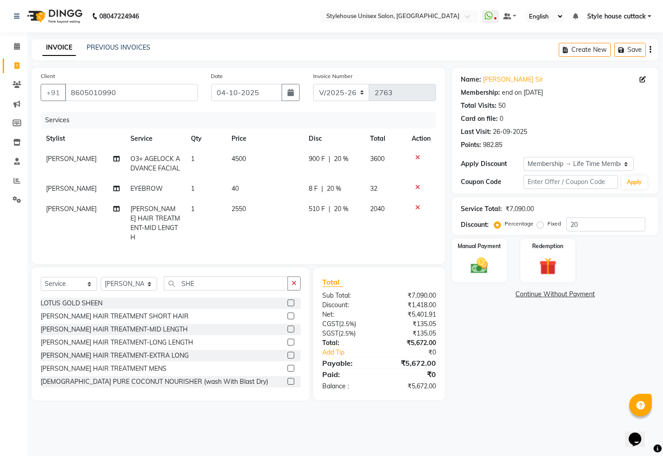
click at [419, 208] on icon at bounding box center [417, 207] width 5 height 6
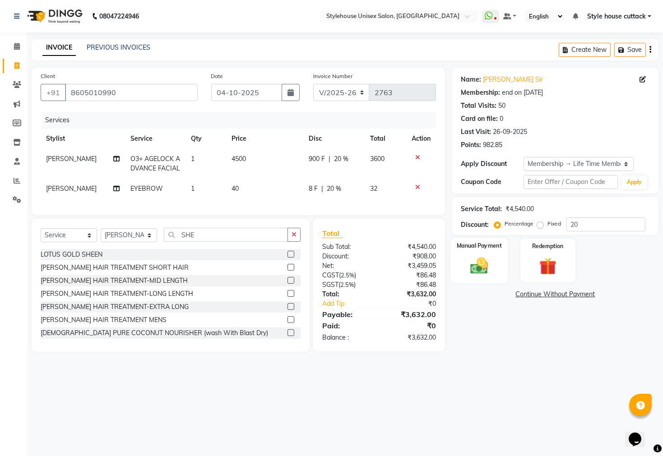
click at [470, 276] on img at bounding box center [479, 266] width 29 height 20
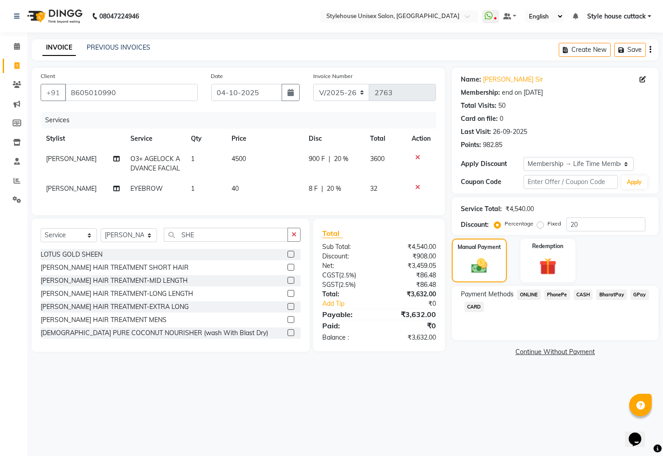
click at [552, 300] on span "PhonePe" at bounding box center [557, 295] width 26 height 10
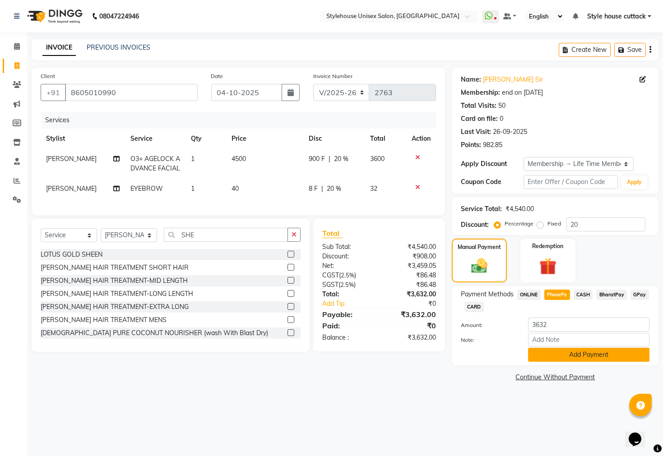
click at [552, 362] on button "Add Payment" at bounding box center [588, 355] width 121 height 14
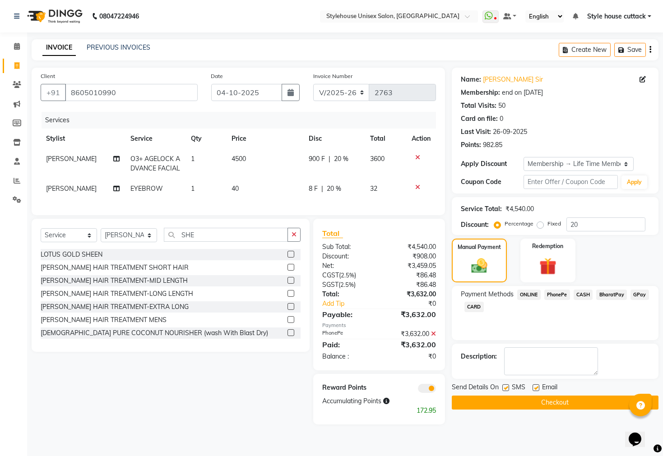
click at [533, 410] on button "Checkout" at bounding box center [555, 403] width 207 height 14
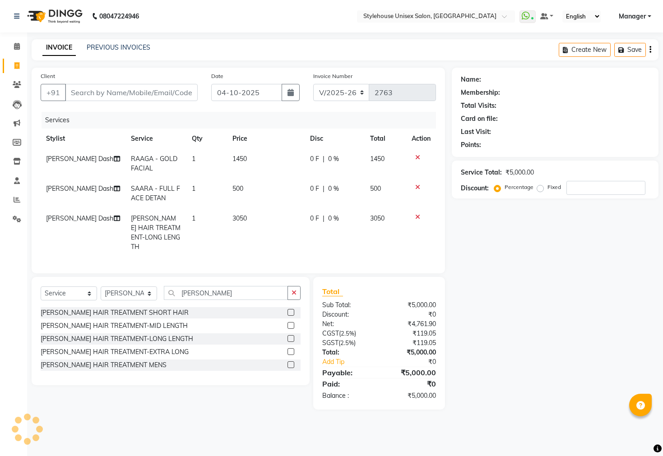
select select "4222"
select select "service"
select select "64830"
click at [590, 183] on input "number" at bounding box center [605, 188] width 79 height 14
type input "10"
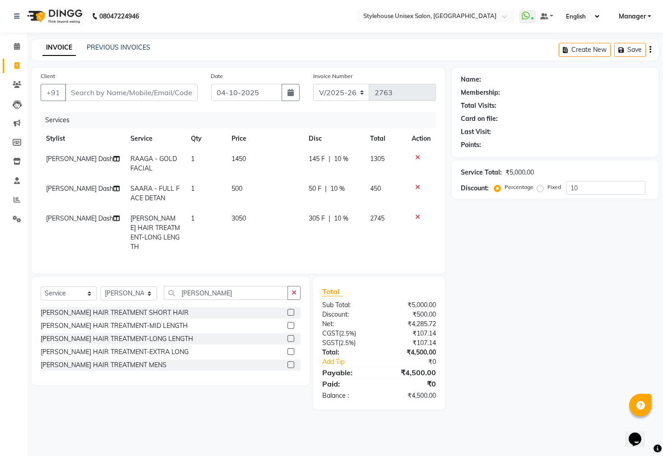
click at [495, 325] on div "Name: Membership: Total Visits: Card on file: Last Visit: Points: Service Total…" at bounding box center [558, 239] width 213 height 342
click at [119, 96] on input "Client" at bounding box center [131, 92] width 133 height 17
click at [342, 222] on span "10 %" at bounding box center [341, 218] width 14 height 9
select select "64830"
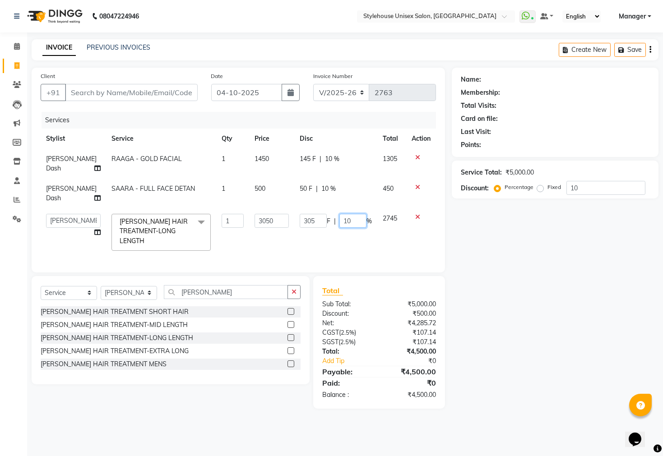
click at [350, 224] on input "10" at bounding box center [352, 221] width 27 height 14
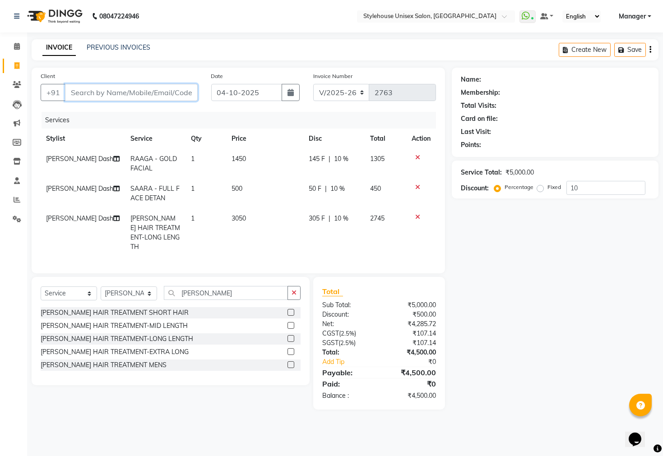
click at [107, 93] on input "Client" at bounding box center [131, 92] width 133 height 17
type input "7"
type input "0"
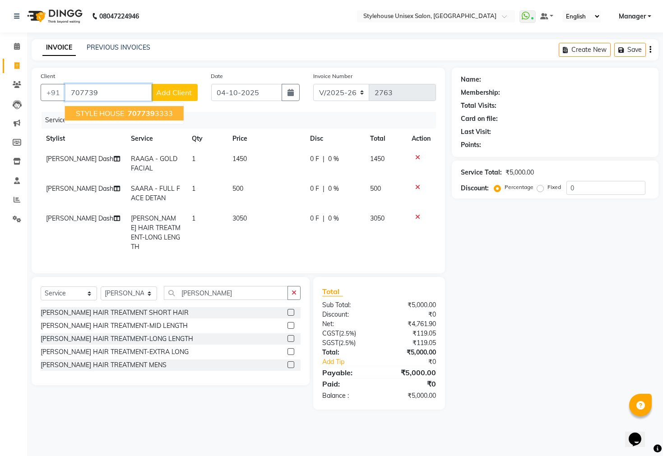
click at [124, 115] on span "STYLE HOUSE" at bounding box center [100, 113] width 48 height 9
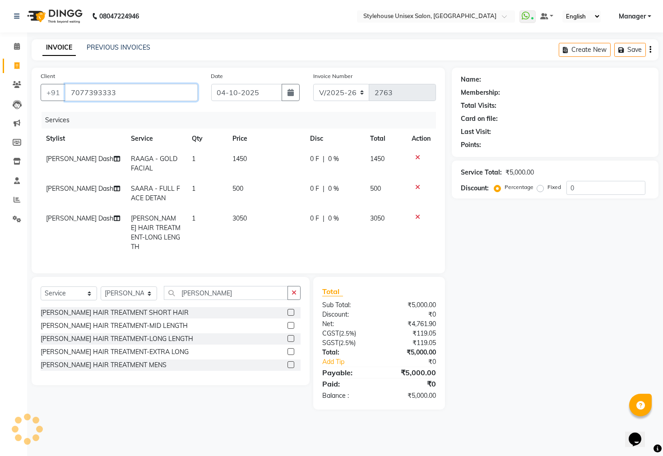
type input "7077393333"
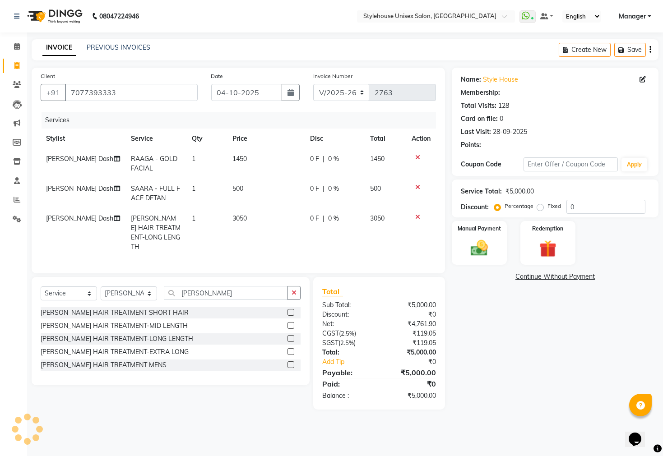
select select "1: Object"
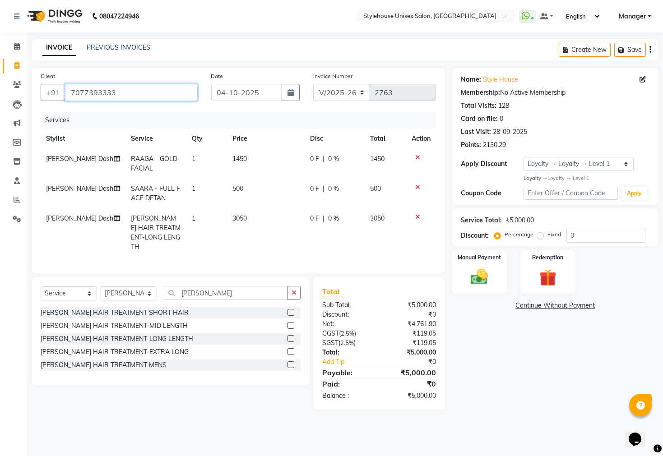
click at [123, 87] on input "7077393333" at bounding box center [131, 92] width 133 height 17
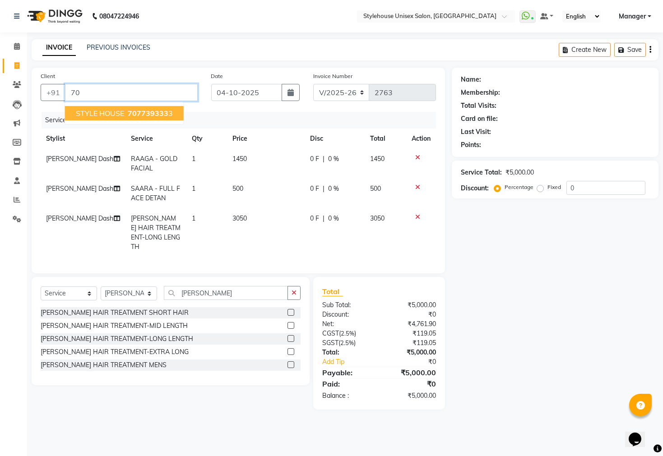
type input "7"
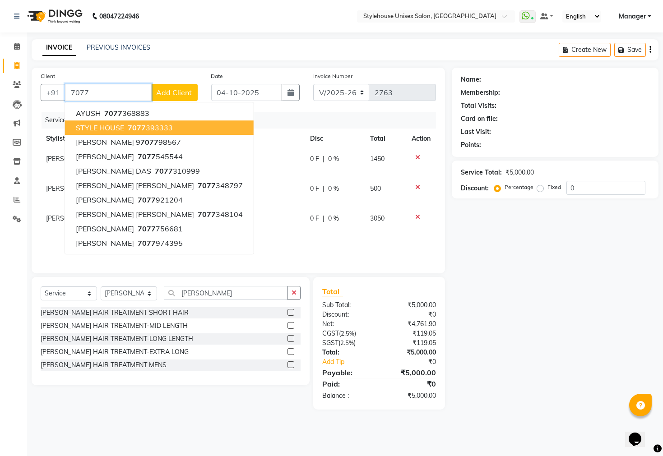
click at [124, 124] on button "STYLE HOUSE 7077 393333" at bounding box center [159, 127] width 189 height 14
type input "7077393333"
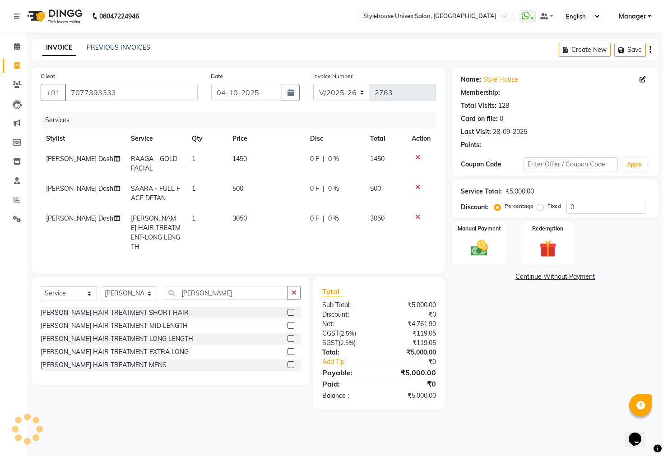
select select "1: Object"
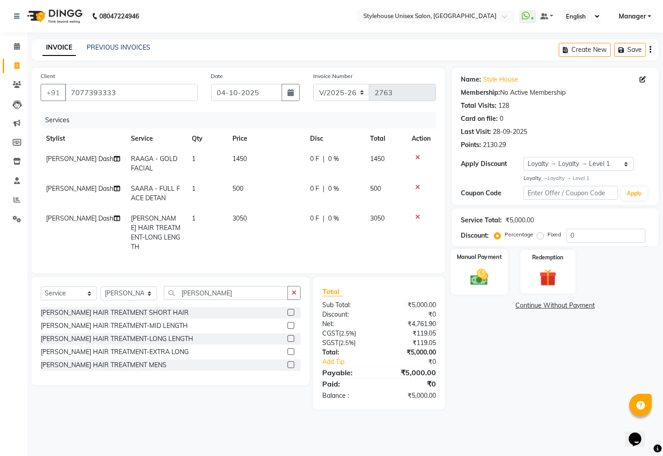
click at [480, 287] on img at bounding box center [479, 277] width 29 height 20
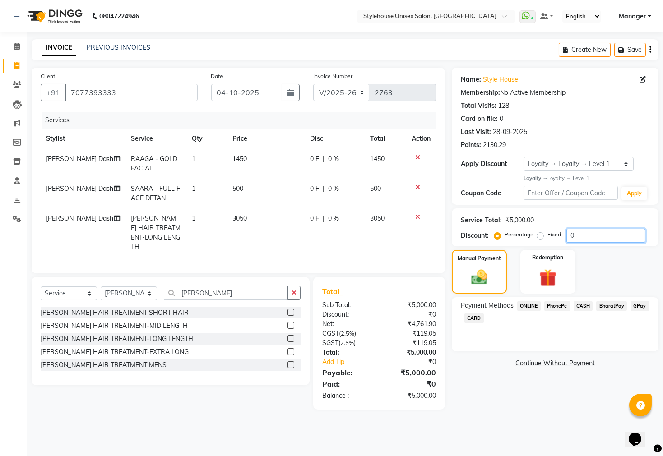
click at [575, 233] on input "0" at bounding box center [605, 236] width 79 height 14
type input "10"
click at [582, 311] on span "CASH" at bounding box center [582, 306] width 19 height 10
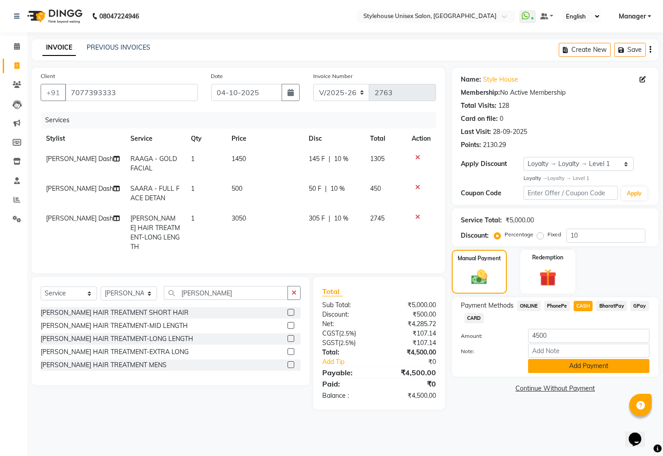
click at [587, 373] on button "Add Payment" at bounding box center [588, 366] width 121 height 14
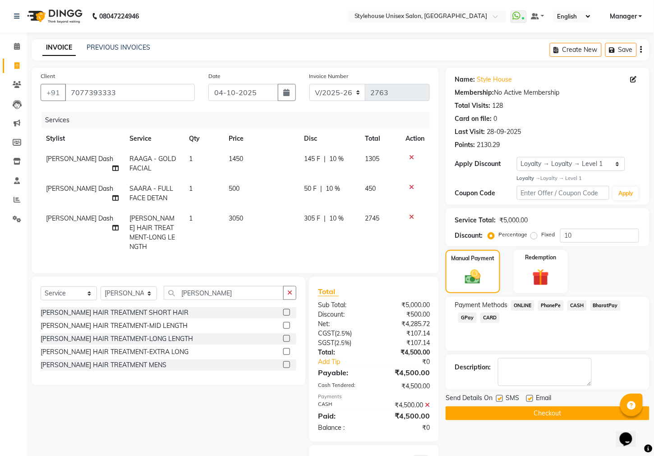
click at [559, 421] on button "Checkout" at bounding box center [548, 414] width 204 height 14
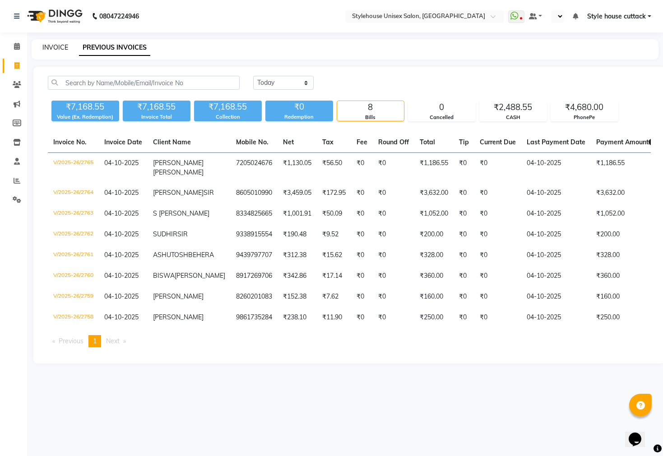
click at [55, 50] on link "INVOICE" at bounding box center [55, 47] width 26 height 8
select select "service"
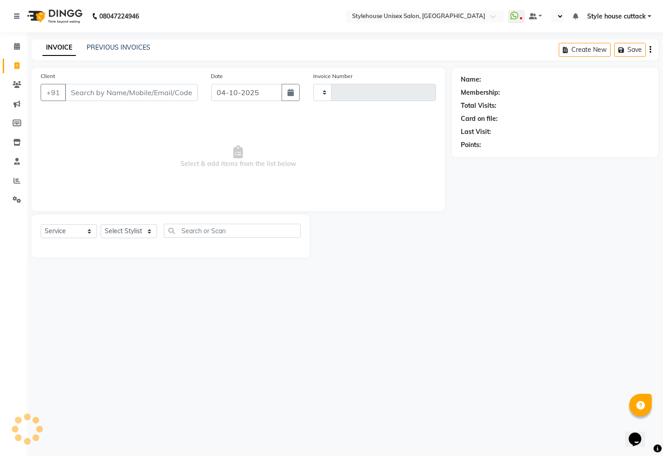
type input "2766"
select select "4222"
click at [134, 227] on select "Select Stylist Bharati [PERSON_NAME] [PERSON_NAME] [PERSON_NAME] LIPI [PERSON_N…" at bounding box center [129, 231] width 56 height 14
select select "30364"
click at [101, 225] on select "Select Stylist Bharati [PERSON_NAME] [PERSON_NAME] [PERSON_NAME] LIPI [PERSON_N…" at bounding box center [129, 231] width 56 height 14
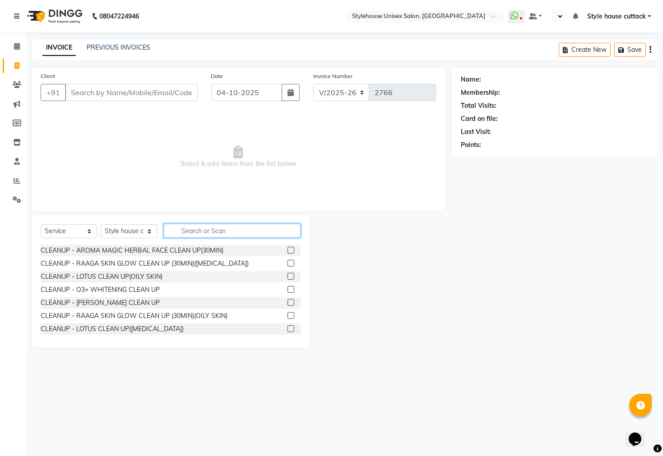
click at [208, 230] on input "text" at bounding box center [232, 231] width 137 height 14
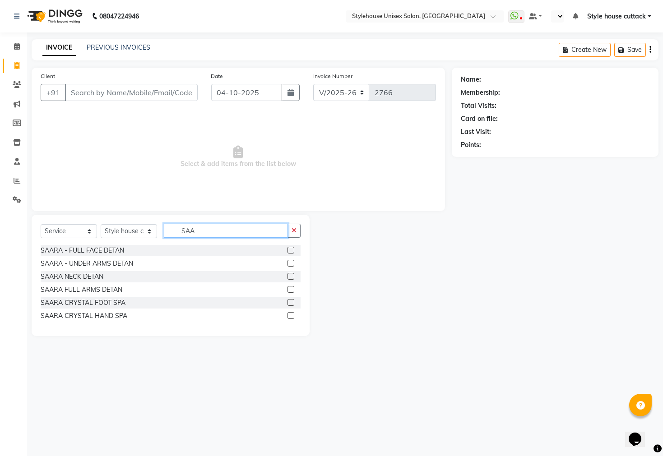
type input "SAA"
click at [108, 245] on div "SAARA - FULL FACE DETAN" at bounding box center [171, 250] width 260 height 11
click at [106, 250] on div "SAARA - FULL FACE DETAN" at bounding box center [82, 250] width 83 height 9
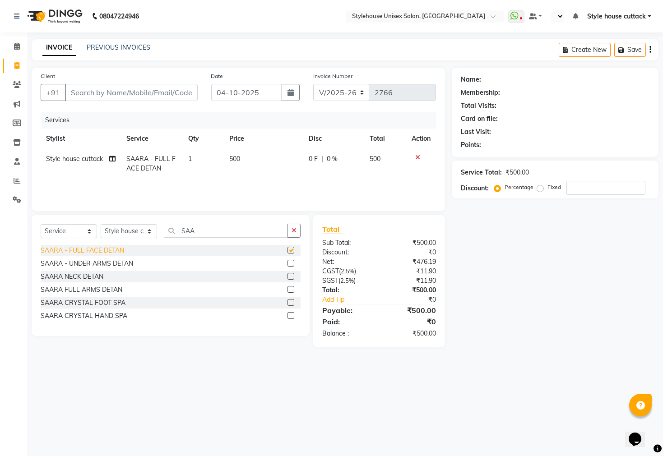
checkbox input "false"
click at [104, 92] on input "Client" at bounding box center [131, 92] width 133 height 17
type input "8"
type input "0"
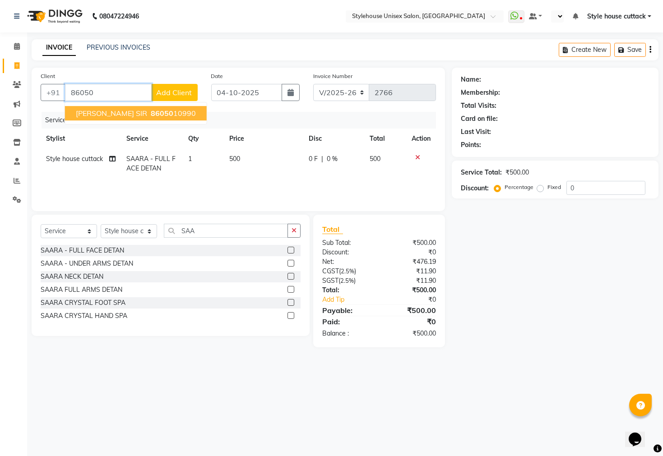
click at [90, 121] on ngb-typeahead-window "[PERSON_NAME] SIR 86050 10990" at bounding box center [136, 113] width 143 height 23
click at [93, 116] on span "[PERSON_NAME] SIR" at bounding box center [111, 113] width 71 height 9
type input "8605010990"
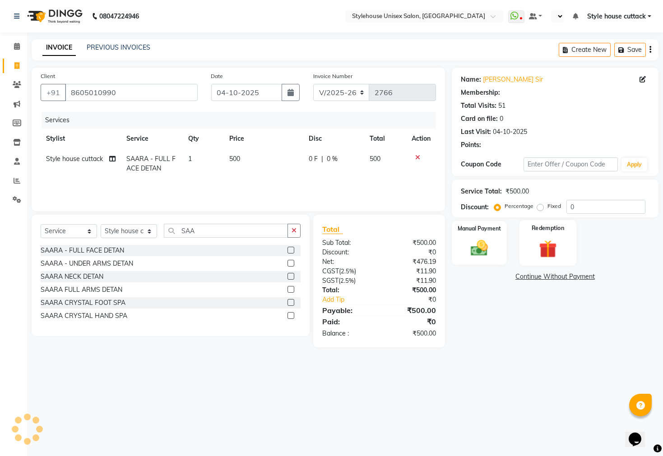
select select "1: Object"
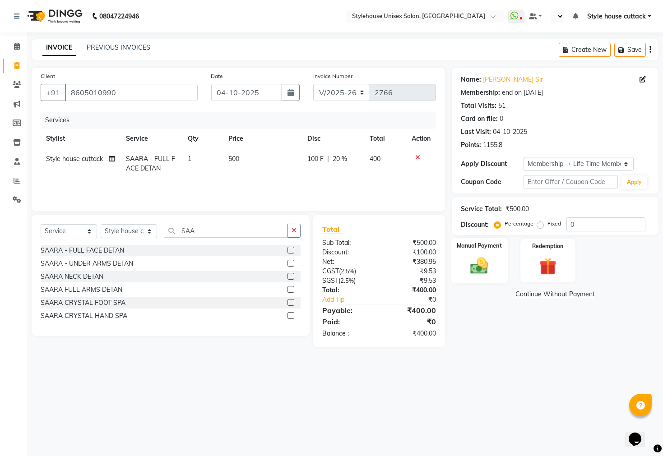
click at [488, 276] on img at bounding box center [479, 266] width 29 height 20
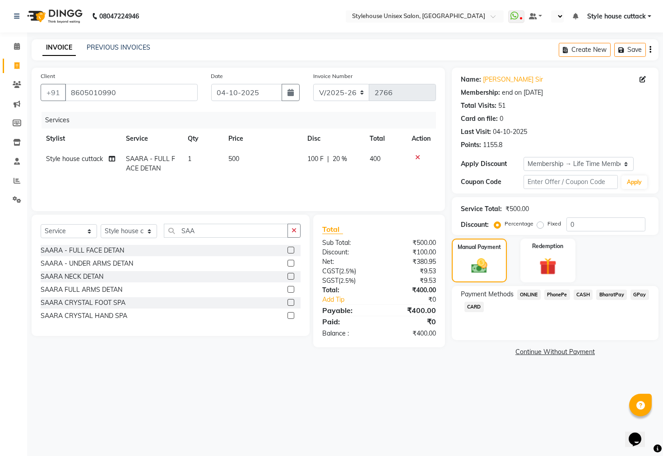
click at [557, 300] on span "PhonePe" at bounding box center [557, 295] width 26 height 10
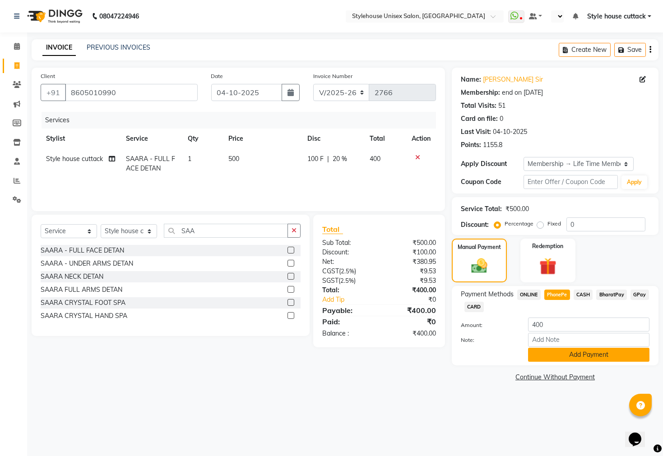
click at [552, 362] on button "Add Payment" at bounding box center [588, 355] width 121 height 14
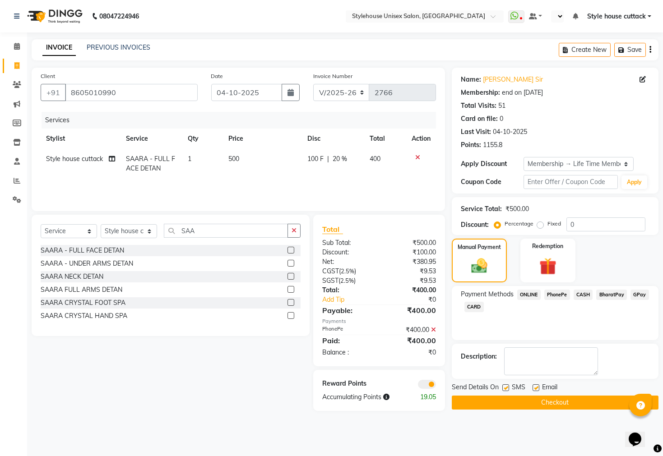
click at [535, 410] on button "Checkout" at bounding box center [555, 403] width 207 height 14
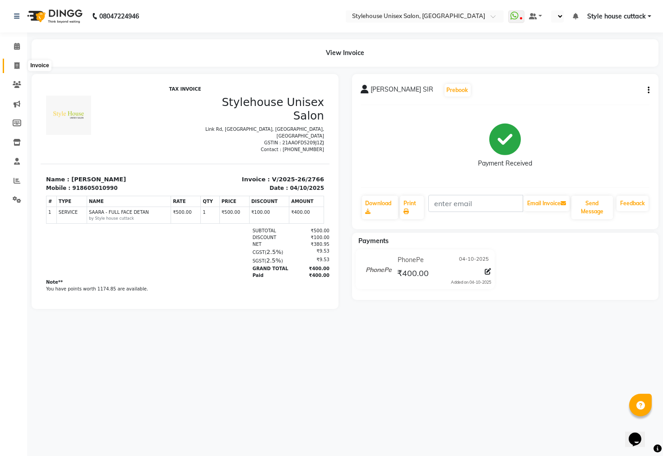
click at [17, 65] on icon at bounding box center [16, 65] width 5 height 7
select select "service"
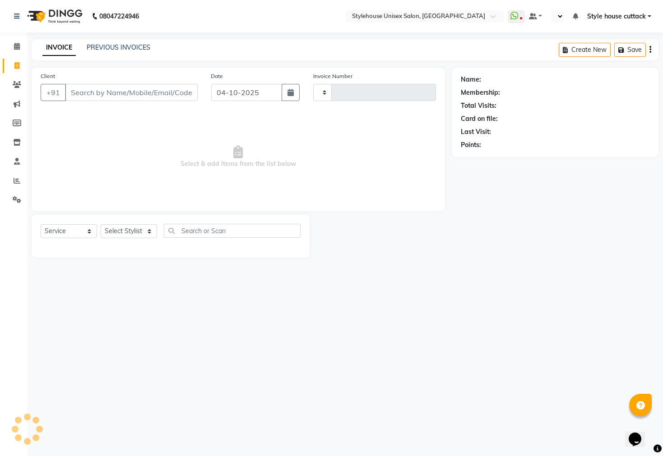
type input "2767"
select select "4222"
click at [122, 231] on select "Select Stylist Bharati [PERSON_NAME] [PERSON_NAME] [PERSON_NAME] LIPI [PERSON_N…" at bounding box center [129, 231] width 56 height 14
select select "21976"
click at [101, 225] on select "Select Stylist Bharati [PERSON_NAME] [PERSON_NAME] [PERSON_NAME] LIPI [PERSON_N…" at bounding box center [129, 231] width 56 height 14
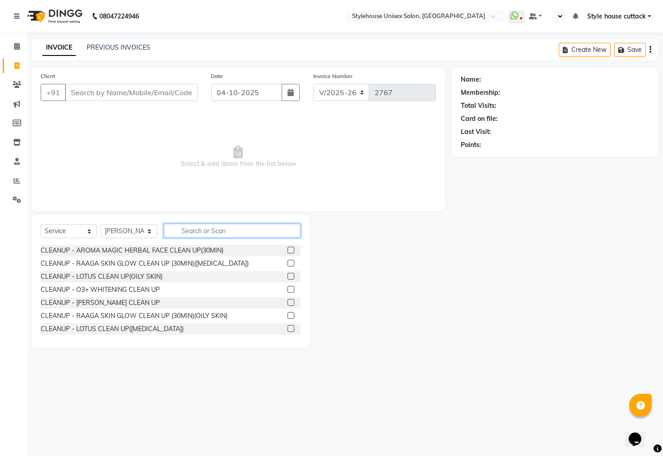
click at [230, 226] on input "text" at bounding box center [232, 231] width 137 height 14
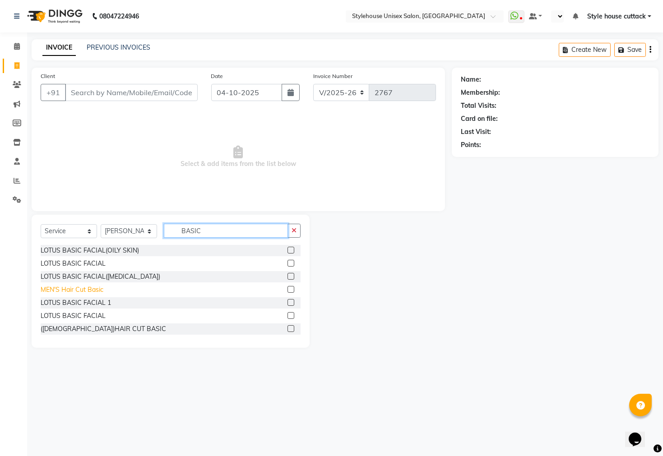
type input "BASIC"
click at [86, 290] on div "MEN'S Hair Cut Basic" at bounding box center [72, 289] width 63 height 9
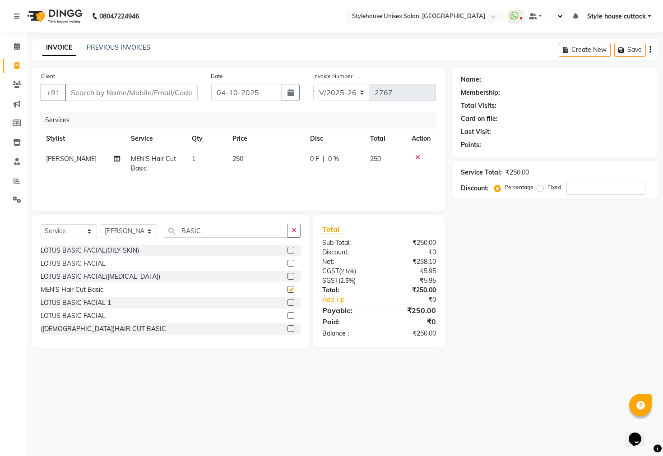
checkbox input "false"
click at [217, 233] on input "BASIC" at bounding box center [226, 231] width 124 height 14
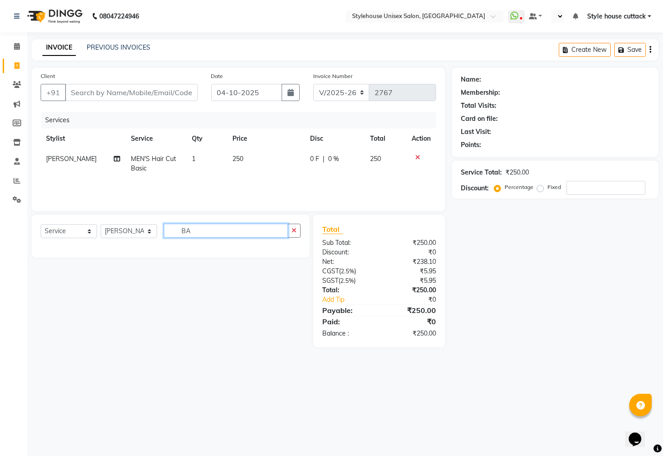
type input "B"
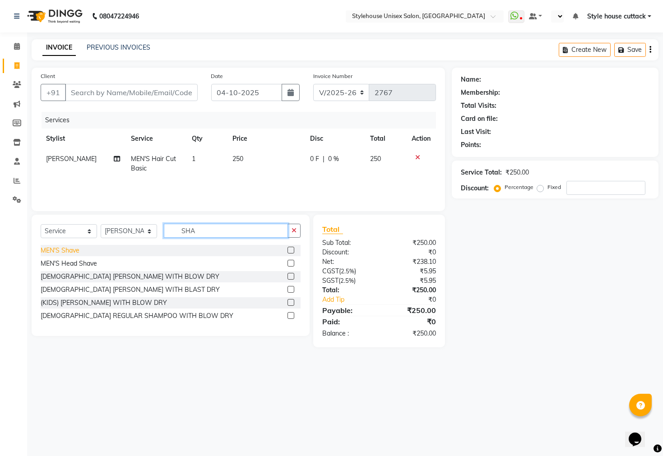
type input "SHA"
click at [65, 254] on div "MEN'S Shave" at bounding box center [60, 250] width 39 height 9
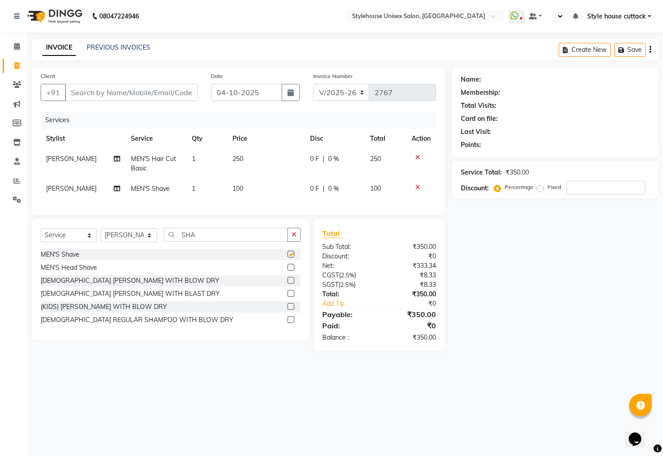
checkbox input "false"
click at [129, 96] on input "Client" at bounding box center [131, 92] width 133 height 17
type input "8"
type input "0"
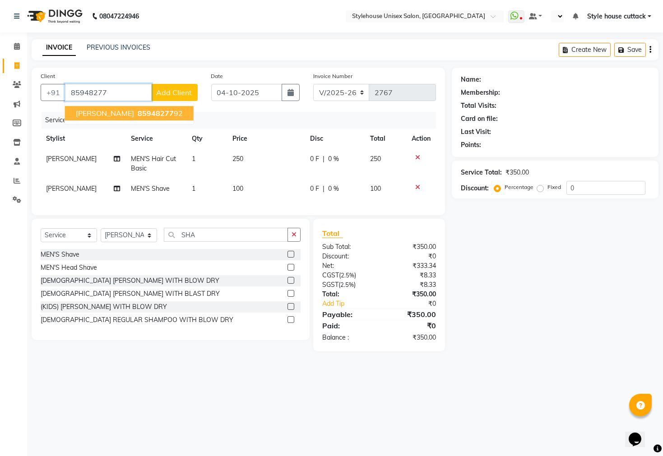
click at [138, 113] on span "85948277" at bounding box center [156, 113] width 36 height 9
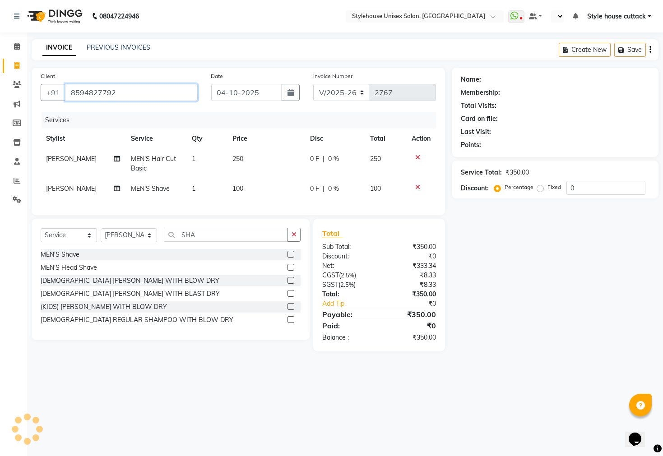
type input "8594827792"
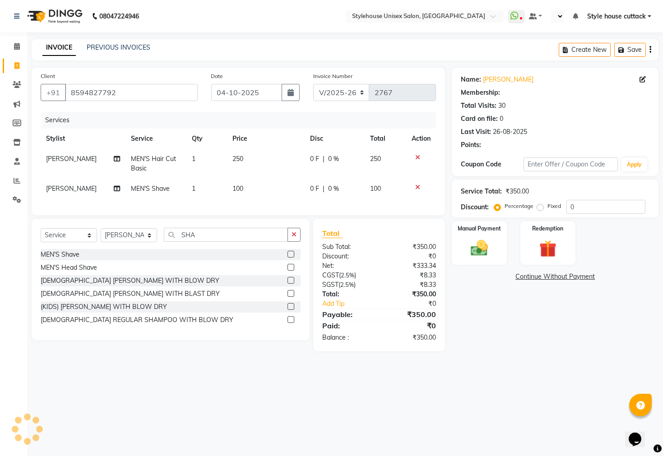
select select "1: Object"
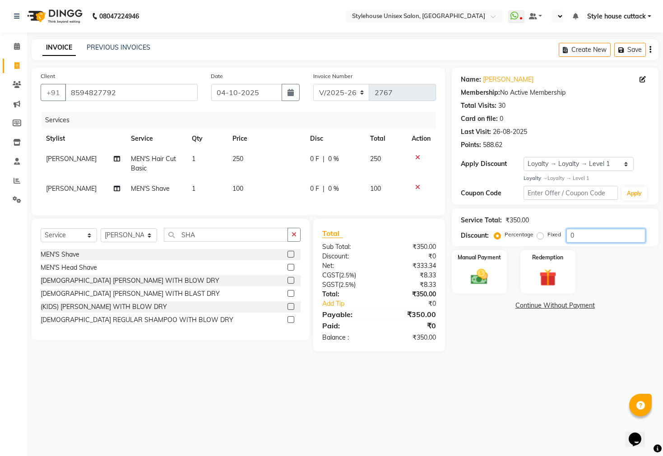
click at [578, 230] on input "0" at bounding box center [605, 236] width 79 height 14
click at [579, 234] on input "10" at bounding box center [605, 236] width 79 height 14
type input "1"
click at [318, 152] on td "0 F | 0 %" at bounding box center [335, 164] width 60 height 30
select select "21976"
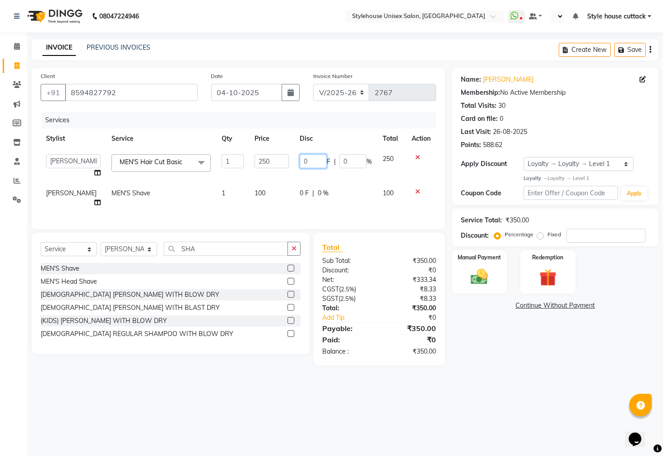
click at [310, 156] on input "0" at bounding box center [313, 161] width 27 height 14
type input "50"
click at [481, 375] on div "08047224946 Select Location × Stylehouse Unisex Salon, Old Lic Colony WhatsApp …" at bounding box center [331, 228] width 663 height 456
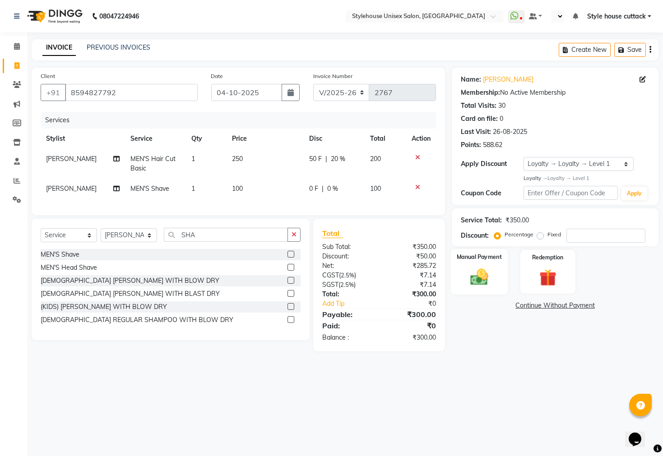
click at [474, 273] on div "Manual Payment" at bounding box center [479, 272] width 57 height 46
click at [558, 311] on span "PhonePe" at bounding box center [557, 306] width 26 height 10
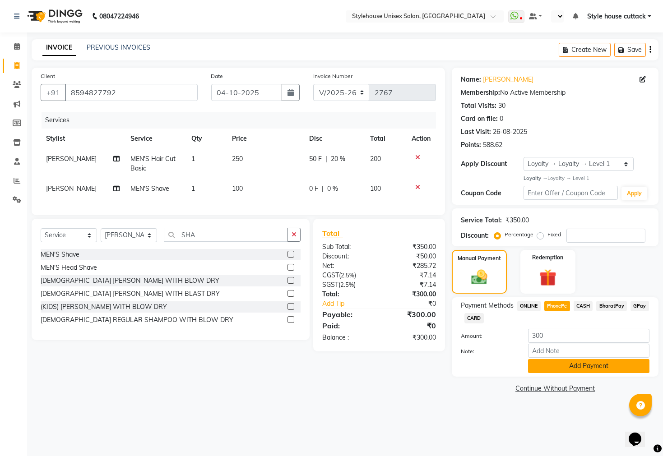
click at [576, 372] on button "Add Payment" at bounding box center [588, 366] width 121 height 14
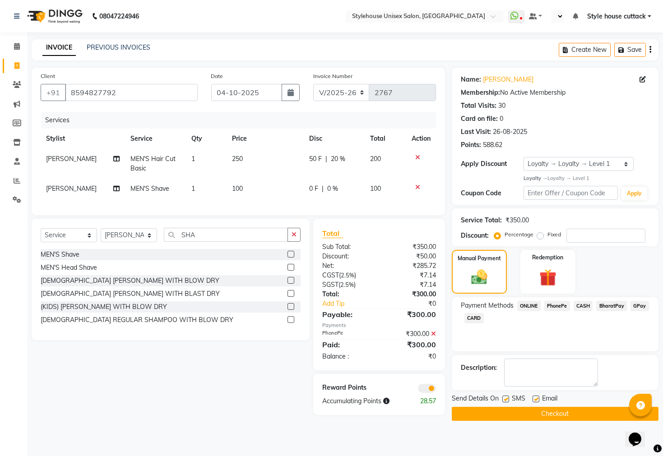
click at [556, 421] on button "Checkout" at bounding box center [555, 414] width 207 height 14
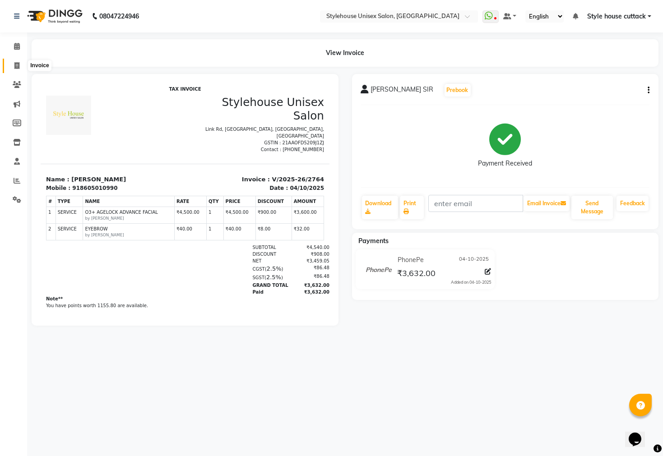
click at [16, 64] on icon at bounding box center [16, 65] width 5 height 7
select select "service"
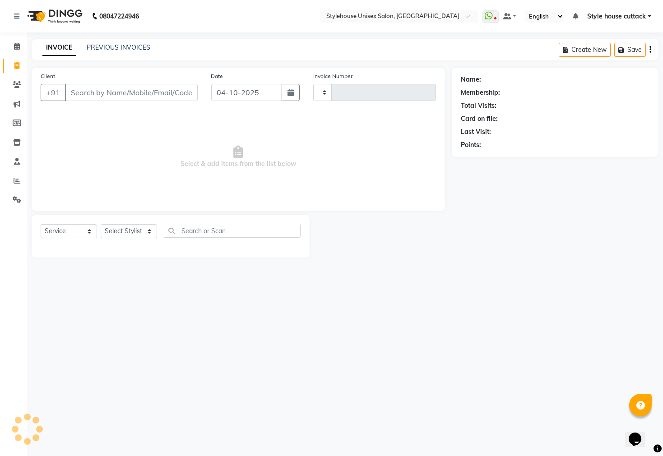
type input "2767"
select select "4222"
click at [120, 47] on link "PREVIOUS INVOICES" at bounding box center [119, 47] width 64 height 8
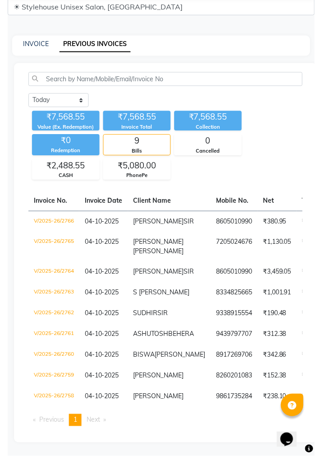
scroll to position [37, 0]
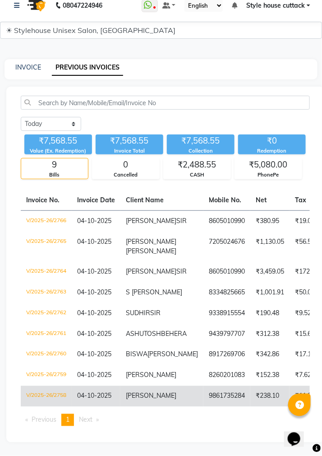
click at [95, 392] on span "04-10-2025" at bounding box center [94, 396] width 34 height 8
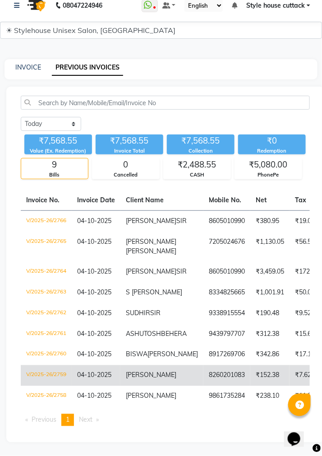
click at [144, 371] on span "[PERSON_NAME]" at bounding box center [151, 375] width 51 height 8
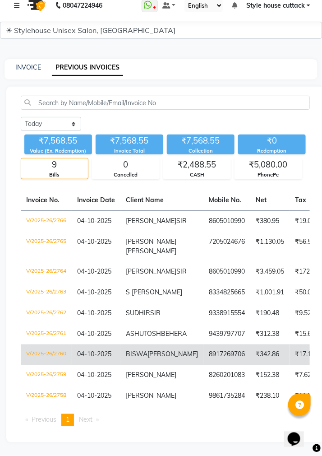
click at [156, 347] on td "[PERSON_NAME]" at bounding box center [161, 354] width 83 height 21
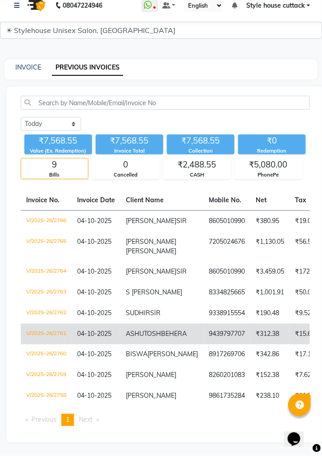
click at [203, 324] on td "9439797707" at bounding box center [226, 334] width 47 height 21
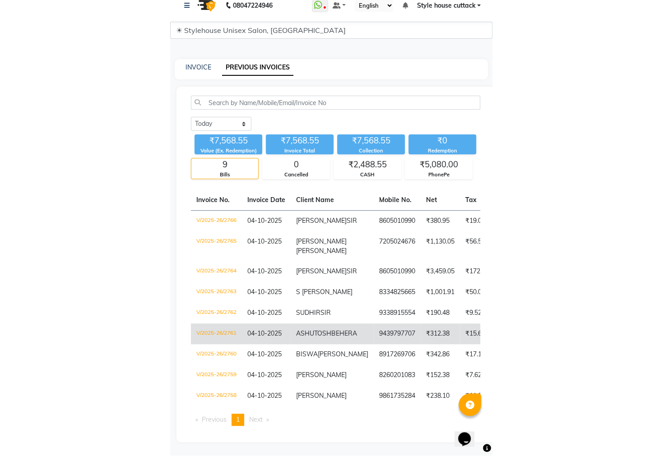
scroll to position [0, 0]
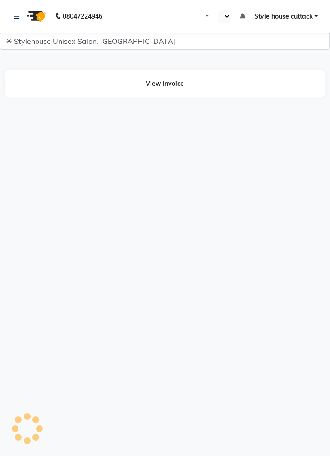
select select "en"
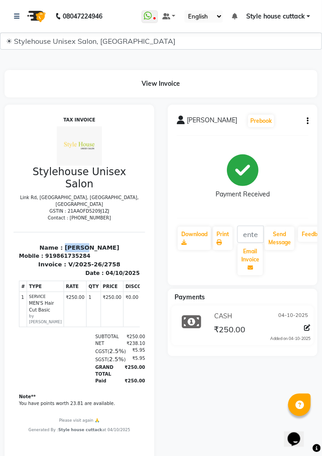
drag, startPoint x: 69, startPoint y: 237, endPoint x: 119, endPoint y: 237, distance: 49.6
click at [119, 243] on p "Name : SOMESH" at bounding box center [78, 247] width 121 height 9
copy p "SOMESH"
drag, startPoint x: 47, startPoint y: 248, endPoint x: 99, endPoint y: 246, distance: 51.9
click at [99, 251] on div "Mobile : 919861735284" at bounding box center [78, 255] width 121 height 8
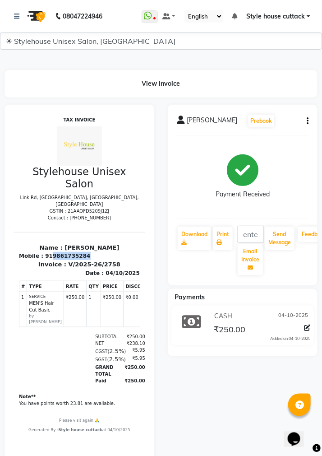
copy div "9861735284"
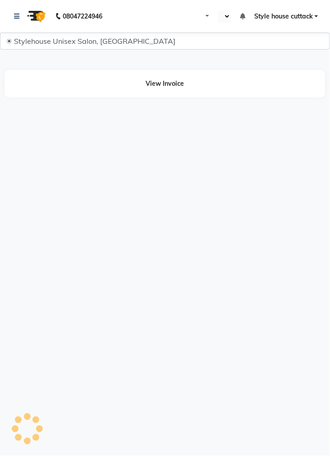
select select "en"
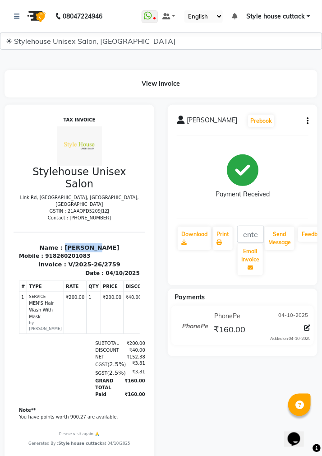
drag, startPoint x: 62, startPoint y: 239, endPoint x: 107, endPoint y: 241, distance: 45.2
click at [107, 243] on p "Name : [PERSON_NAME]" at bounding box center [78, 247] width 121 height 9
copy p "LOPAMUDRA"
drag, startPoint x: 47, startPoint y: 246, endPoint x: 105, endPoint y: 250, distance: 57.9
click at [105, 251] on div "Mobile : 918260201083" at bounding box center [78, 255] width 121 height 8
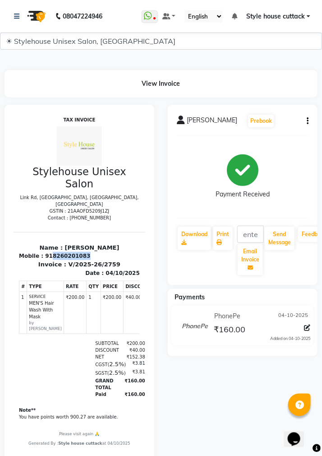
copy div "8260201083"
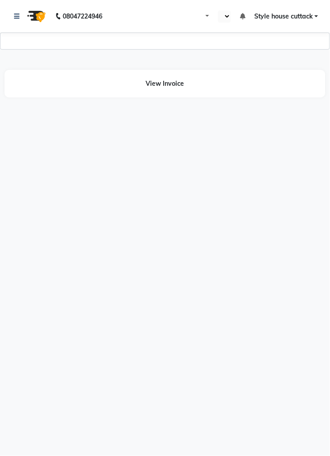
select select "en"
select select "1744"
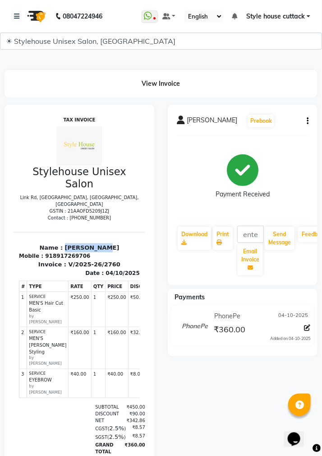
drag, startPoint x: 62, startPoint y: 239, endPoint x: 124, endPoint y: 242, distance: 61.9
click at [133, 244] on html "TAX INVOICE Stylehouse Unisex Salon Link Rd, Old LIC Colony, Cuttack, Odisha GS…" at bounding box center [79, 313] width 132 height 401
copy p "BISWA SWAIN"
drag, startPoint x: 46, startPoint y: 245, endPoint x: 118, endPoint y: 247, distance: 71.8
click at [118, 251] on div "Mobile : 918917269706" at bounding box center [78, 255] width 121 height 8
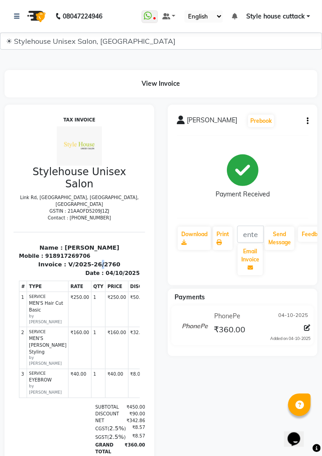
drag, startPoint x: 56, startPoint y: 250, endPoint x: 91, endPoint y: 254, distance: 35.1
click at [91, 259] on p "Invoice : V/2025-26/2760" at bounding box center [78, 263] width 121 height 9
click at [46, 251] on div "918917269706" at bounding box center [67, 255] width 45 height 8
drag, startPoint x: 46, startPoint y: 249, endPoint x: 65, endPoint y: 250, distance: 19.4
click at [65, 251] on div "918917269706" at bounding box center [67, 255] width 45 height 8
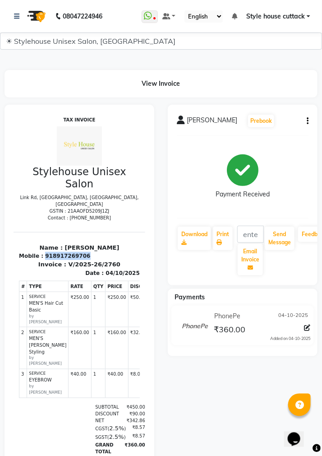
click at [56, 251] on div "918917269706" at bounding box center [67, 255] width 45 height 8
drag, startPoint x: 47, startPoint y: 249, endPoint x: 97, endPoint y: 250, distance: 49.6
click at [97, 251] on div "Mobile : 918917269706" at bounding box center [78, 255] width 121 height 8
copy div "8917269706"
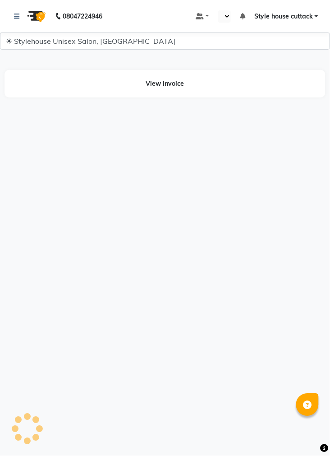
select select "en"
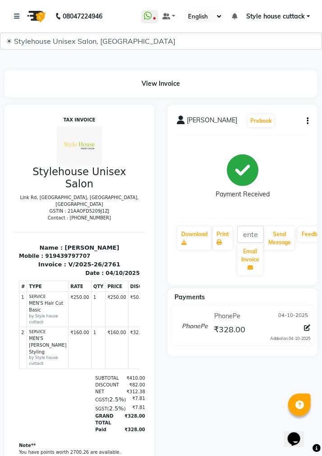
drag, startPoint x: 53, startPoint y: 240, endPoint x: 127, endPoint y: 239, distance: 74.0
click at [127, 243] on div "Name : ASHUTOSH BEHERA Mobile : 919439797707" at bounding box center [79, 251] width 132 height 17
copy p "ASHUTOSH BEHERA"
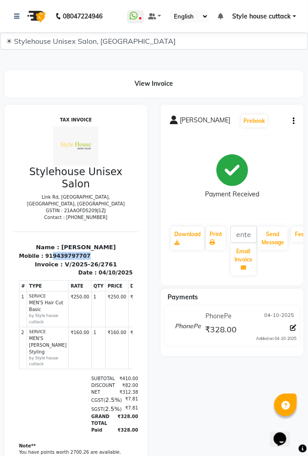
drag, startPoint x: 46, startPoint y: 247, endPoint x: 106, endPoint y: 250, distance: 60.1
click at [106, 251] on div "Mobile : 919439797707" at bounding box center [75, 255] width 114 height 8
copy div "9439797707"
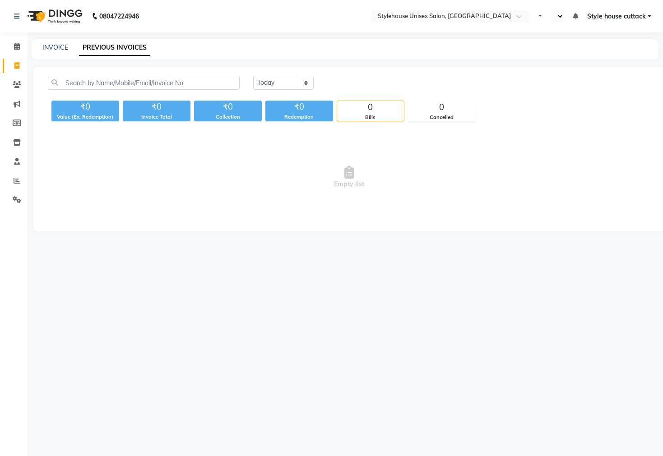
select select "en"
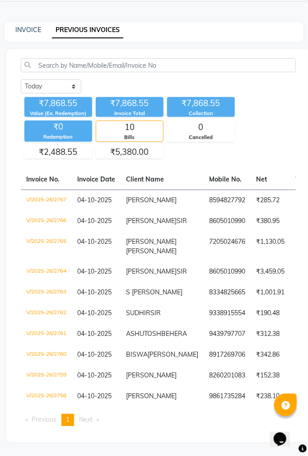
scroll to position [74, 0]
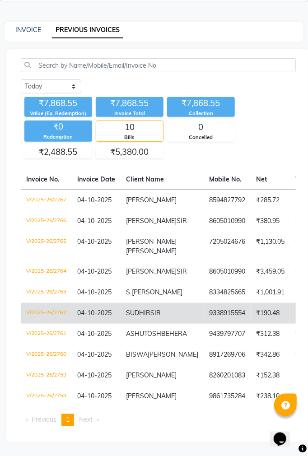
click at [134, 309] on span "SUDHIR" at bounding box center [138, 313] width 24 height 8
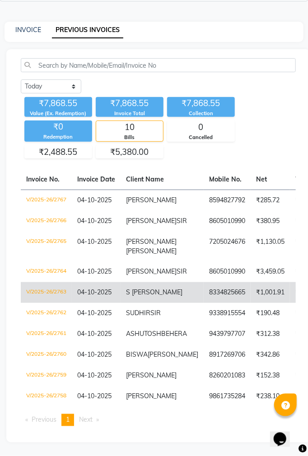
click at [147, 288] on span "S LP SHAOO" at bounding box center [154, 292] width 56 height 8
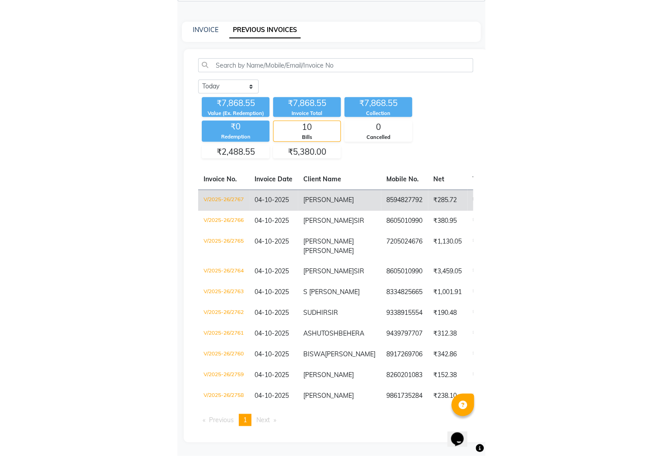
scroll to position [0, 0]
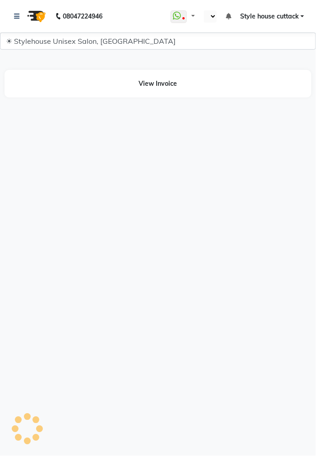
select select "en"
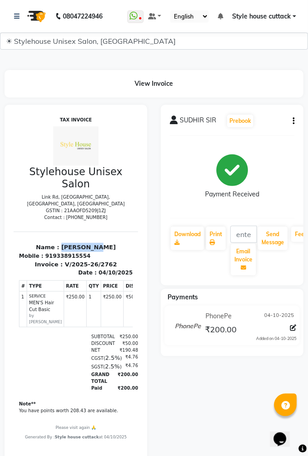
drag, startPoint x: 61, startPoint y: 240, endPoint x: 118, endPoint y: 236, distance: 57.0
click at [118, 242] on div "Name : [PERSON_NAME] Mobile : 919338915554" at bounding box center [75, 250] width 125 height 17
copy p "SUDHIR SIR"
drag, startPoint x: 46, startPoint y: 247, endPoint x: 104, endPoint y: 246, distance: 58.2
click at [104, 251] on div "Mobile : 919338915554" at bounding box center [75, 255] width 114 height 8
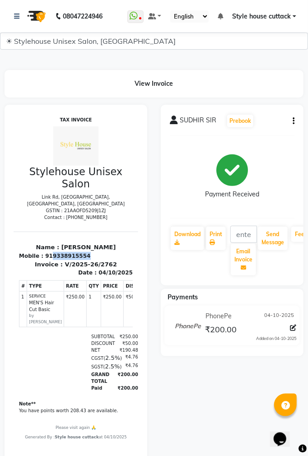
copy div "9338915554"
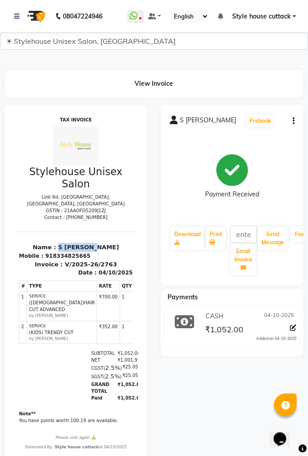
drag, startPoint x: 60, startPoint y: 239, endPoint x: 104, endPoint y: 240, distance: 44.2
click at [104, 242] on p "Name : S [PERSON_NAME]" at bounding box center [75, 246] width 114 height 9
copy p "S [PERSON_NAME]"
drag, startPoint x: 47, startPoint y: 248, endPoint x: 93, endPoint y: 249, distance: 46.0
click at [93, 251] on div "Mobile : 918334825665" at bounding box center [75, 255] width 114 height 8
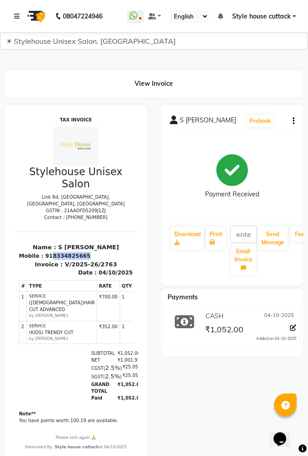
copy div "8334825665"
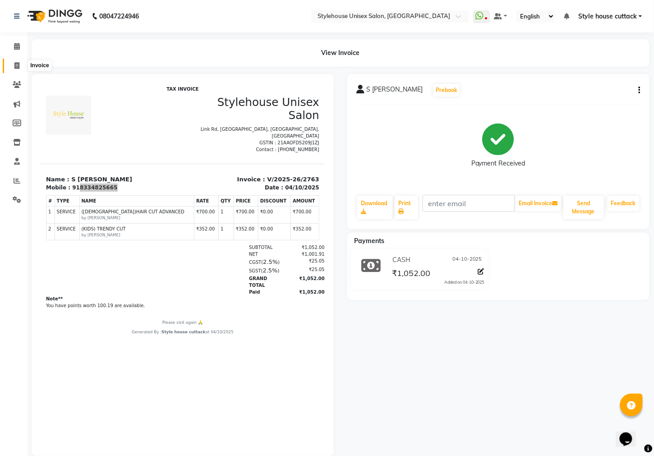
click at [16, 67] on icon at bounding box center [16, 65] width 5 height 7
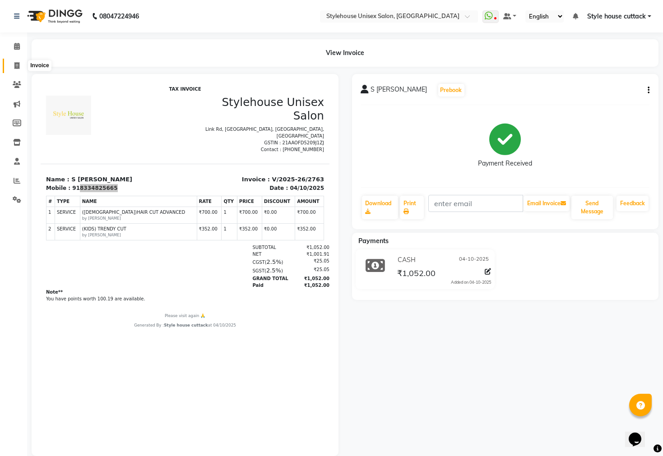
select select "4222"
select select "service"
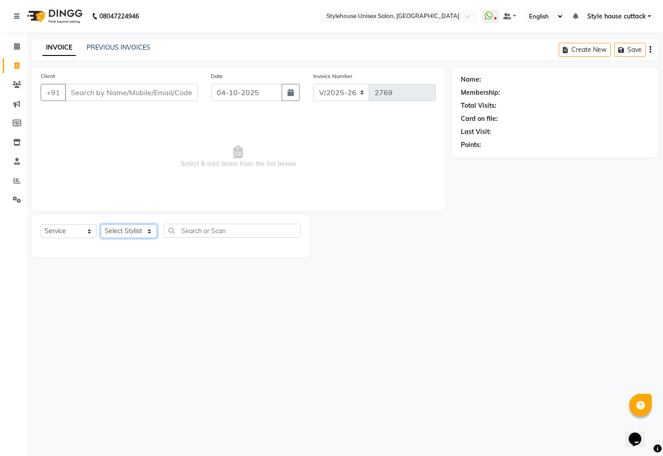
click at [129, 230] on select "Select Stylist" at bounding box center [129, 231] width 56 height 14
select select "26078"
click at [101, 225] on select "Select Stylist Bharati Nanda Bikash Chintu ISHWORI Kanha Barik LIPI Manjit Bari…" at bounding box center [129, 231] width 56 height 14
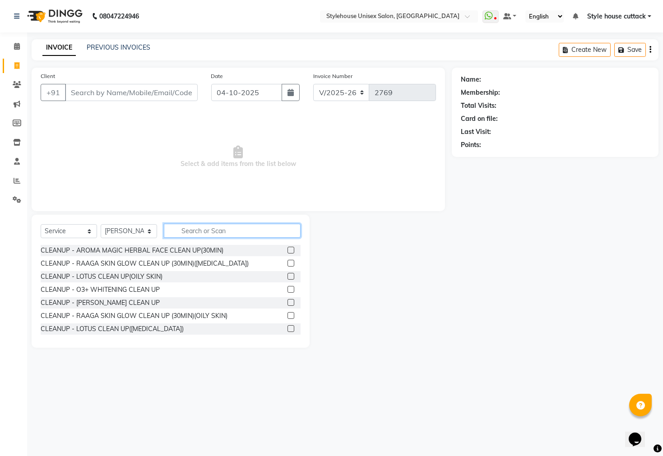
click at [226, 232] on input "text" at bounding box center [232, 231] width 137 height 14
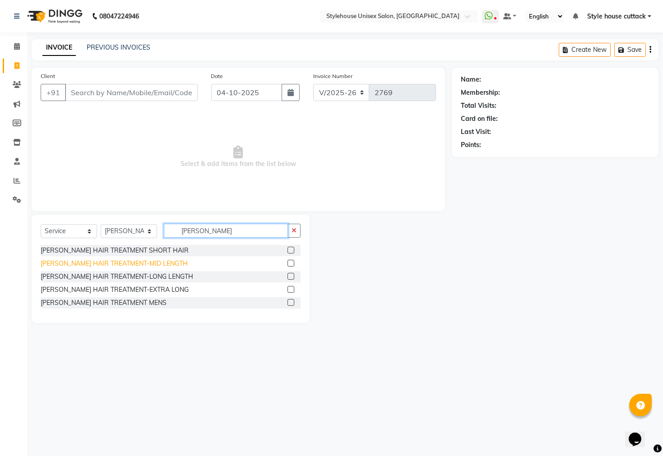
type input "SHEA"
click at [128, 266] on div "[PERSON_NAME] HAIR TREATMENT-MID LENGTH" at bounding box center [114, 263] width 147 height 9
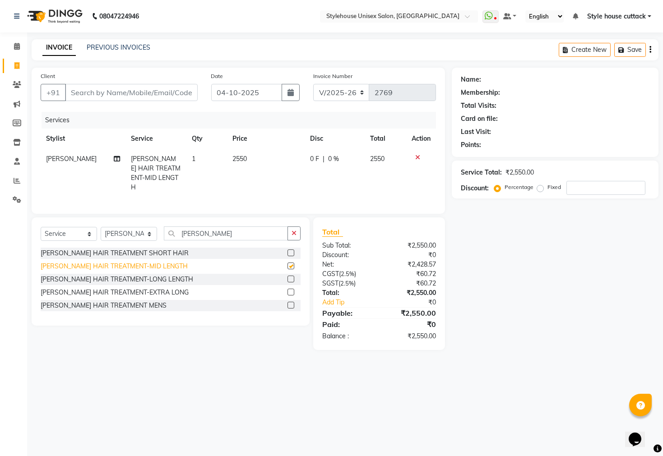
checkbox input "false"
click at [131, 95] on input "Client" at bounding box center [131, 92] width 133 height 17
type input "7"
type input "0"
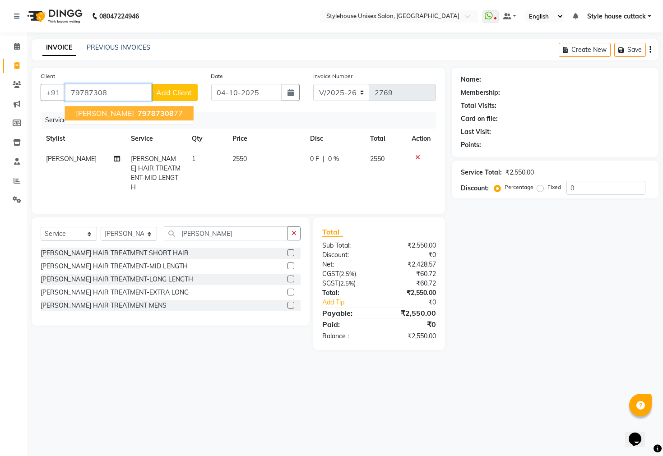
click at [138, 111] on span "79787308" at bounding box center [156, 113] width 36 height 9
type input "7978730877"
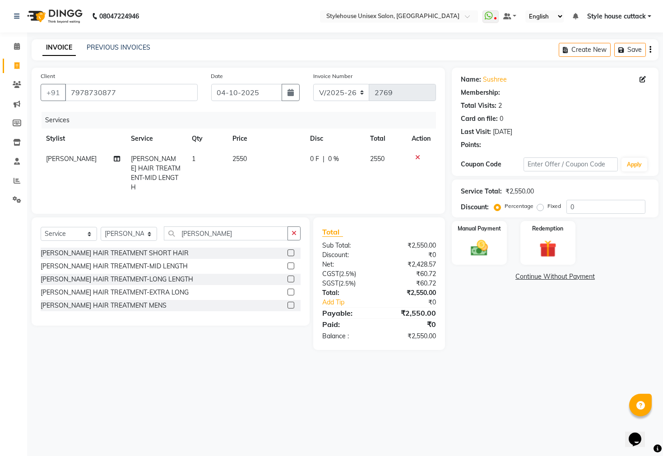
select select "1: Object"
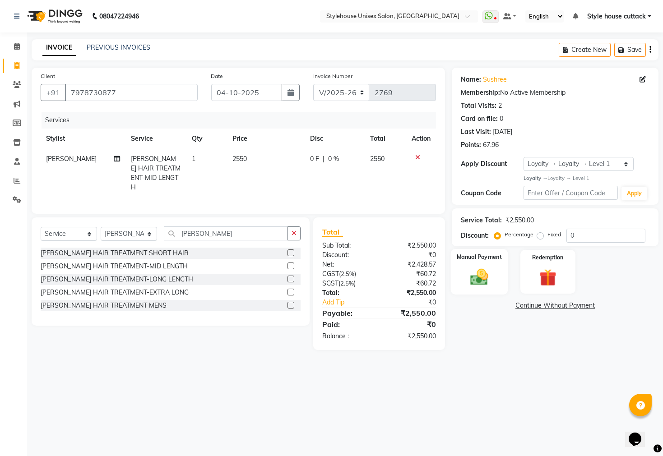
click at [315, 286] on img at bounding box center [479, 277] width 29 height 20
click at [315, 311] on span "PhonePe" at bounding box center [557, 306] width 26 height 10
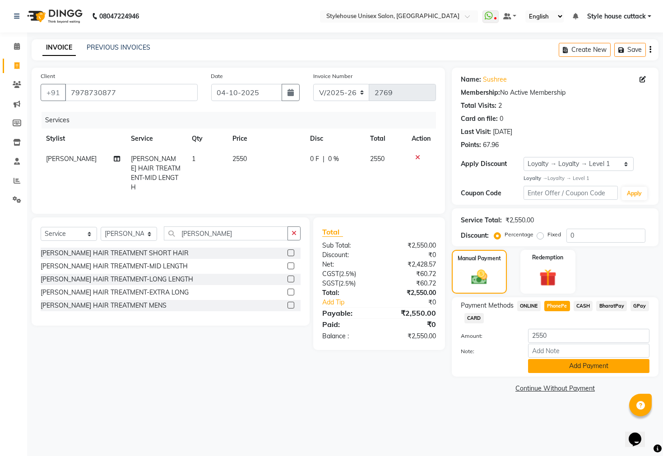
click at [315, 373] on button "Add Payment" at bounding box center [588, 366] width 121 height 14
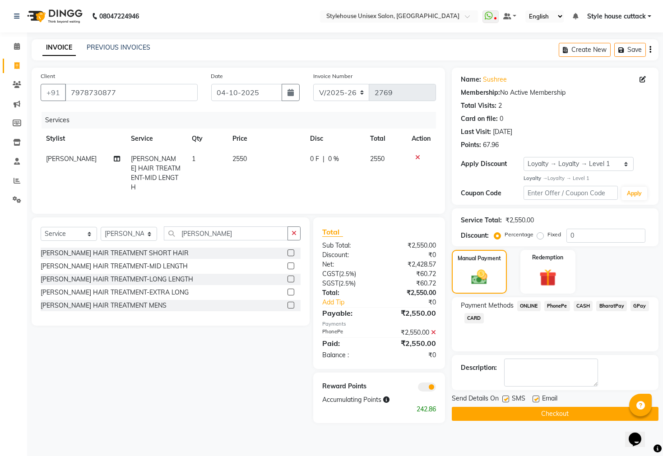
click at [315, 421] on button "Checkout" at bounding box center [555, 414] width 207 height 14
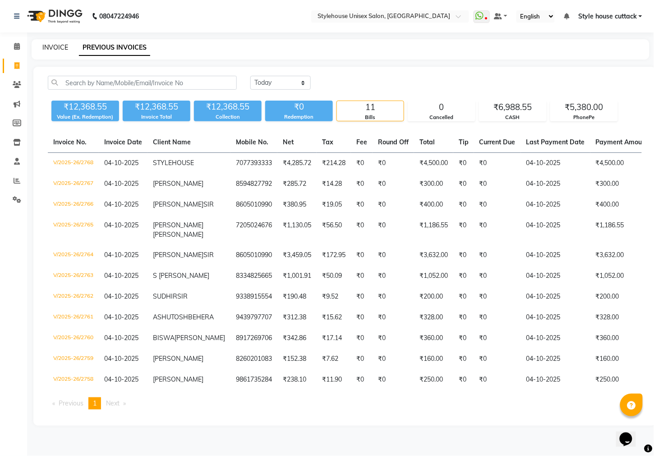
click at [48, 50] on link "INVOICE" at bounding box center [55, 47] width 26 height 8
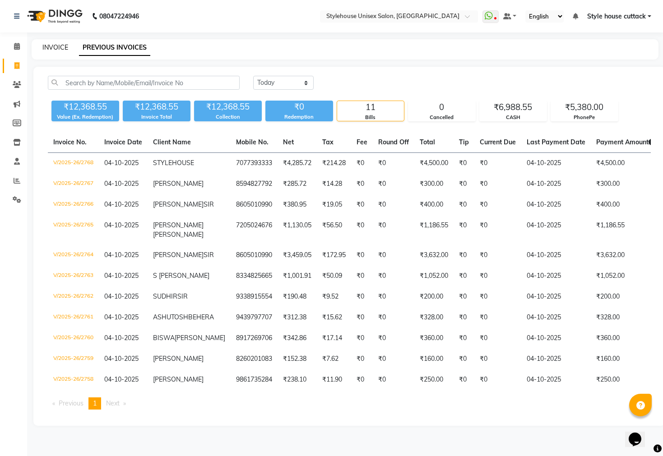
select select "4222"
select select "service"
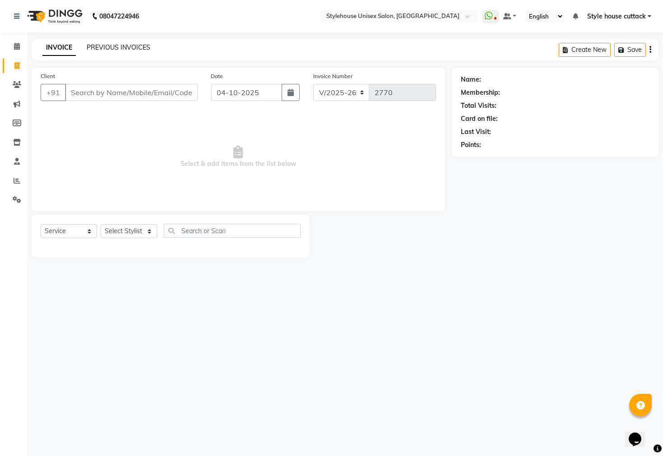
click at [104, 47] on link "PREVIOUS INVOICES" at bounding box center [119, 47] width 64 height 8
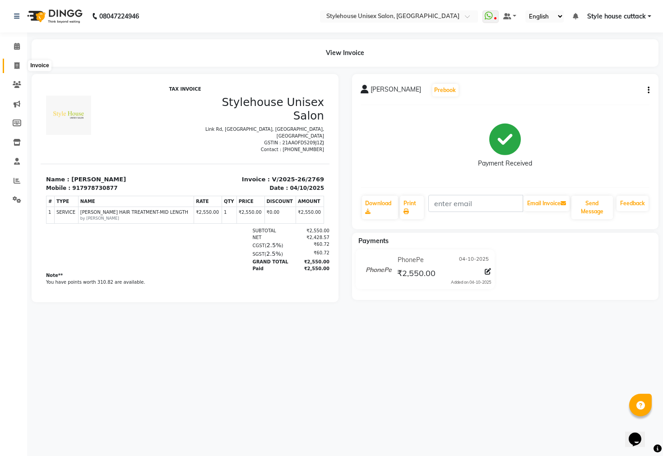
click at [17, 64] on icon at bounding box center [16, 65] width 5 height 7
select select "4222"
select select "service"
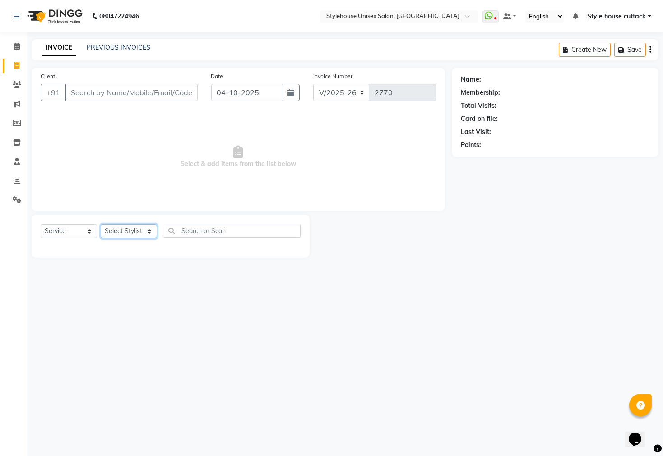
click at [134, 229] on select "Select Stylist" at bounding box center [129, 231] width 56 height 14
click at [134, 229] on select "Select Stylist Bharati [PERSON_NAME] [PERSON_NAME] [PERSON_NAME] LIPI [PERSON_N…" at bounding box center [129, 231] width 56 height 14
select select "42934"
click at [101, 225] on select "Select Stylist Bharati [PERSON_NAME] [PERSON_NAME] [PERSON_NAME] LIPI [PERSON_N…" at bounding box center [129, 231] width 56 height 14
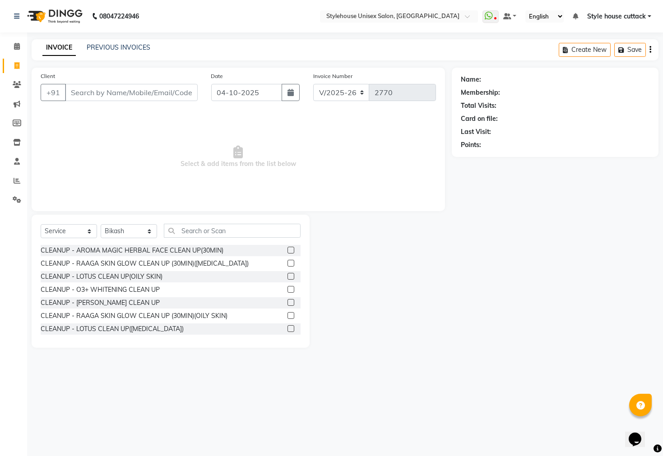
drag, startPoint x: 222, startPoint y: 222, endPoint x: 221, endPoint y: 234, distance: 11.7
click at [221, 226] on div "Select Service Product Membership Package Voucher Prepaid Gift Card Select Styl…" at bounding box center [171, 281] width 278 height 133
click at [228, 235] on input "text" at bounding box center [232, 231] width 137 height 14
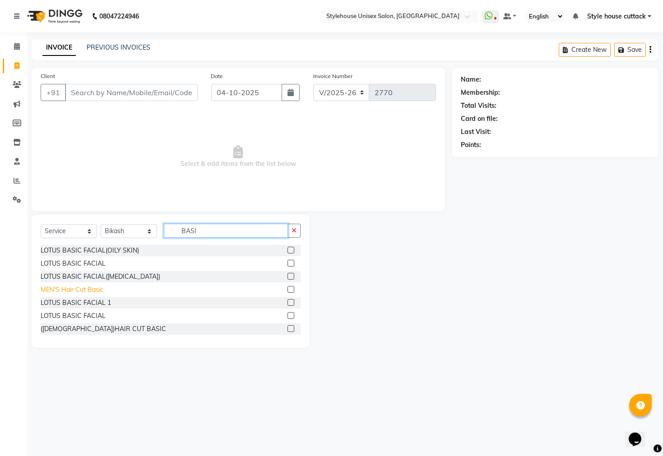
type input "BASI"
click at [44, 289] on div "MEN'S Hair Cut Basic" at bounding box center [72, 289] width 63 height 9
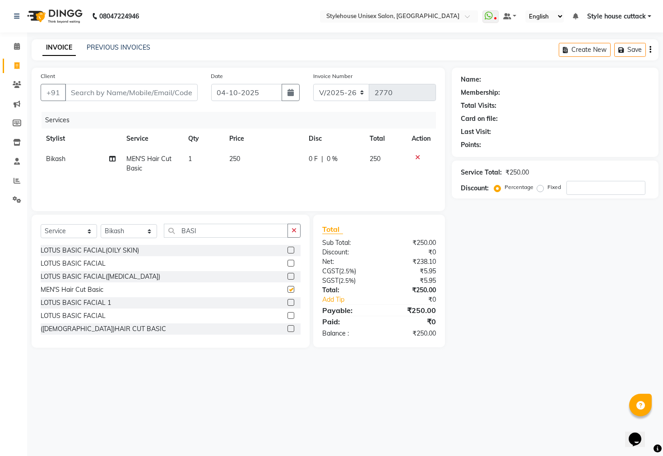
checkbox input "false"
click at [209, 229] on input "BASI" at bounding box center [226, 231] width 124 height 14
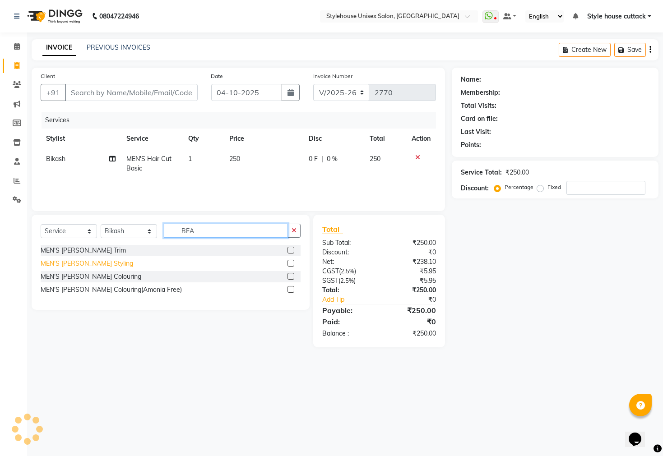
type input "BEA"
click at [97, 263] on div "MEN'S [PERSON_NAME] Styling" at bounding box center [87, 263] width 92 height 9
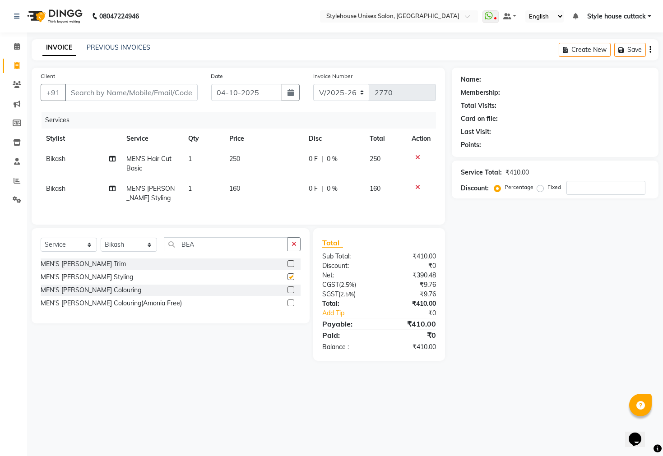
checkbox input "false"
click at [206, 251] on input "BEA" at bounding box center [226, 244] width 124 height 14
type input "B"
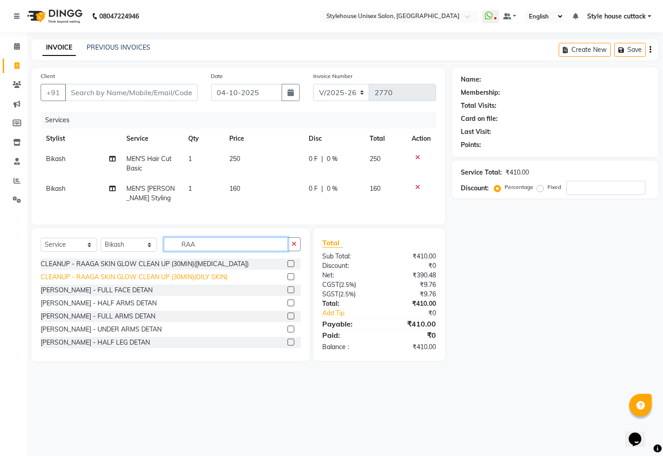
type input "RAA"
click at [118, 282] on div "CLEANUP - RAAGA SKIN GLOW CLEAN UP (30MIN)(OILY SKIN)" at bounding box center [134, 277] width 187 height 9
checkbox input "false"
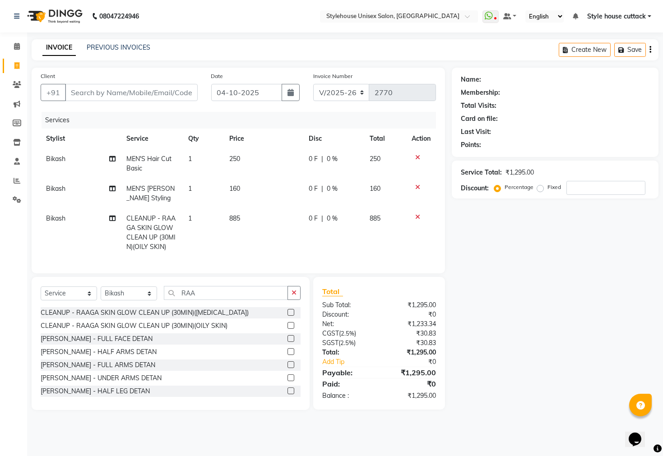
click at [418, 220] on icon at bounding box center [417, 217] width 5 height 6
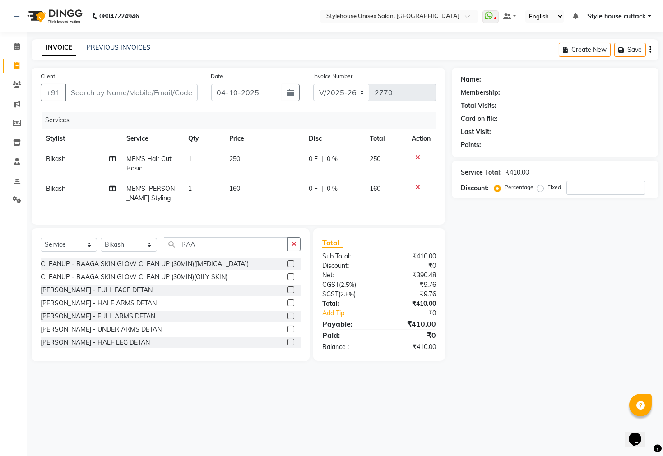
click at [158, 296] on div "[PERSON_NAME] - FULL FACE DETAN" at bounding box center [171, 290] width 260 height 11
click at [144, 295] on div "[PERSON_NAME] - FULL FACE DETAN" at bounding box center [97, 290] width 112 height 9
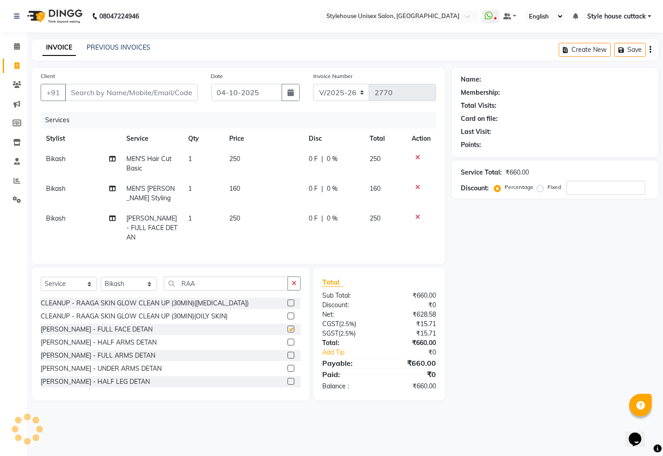
checkbox input "false"
click at [119, 89] on input "Client" at bounding box center [131, 92] width 133 height 17
type input "7"
type input "0"
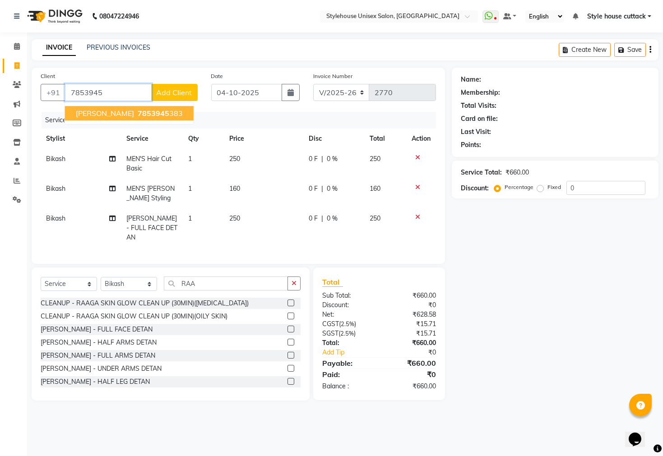
click at [117, 111] on span "[PERSON_NAME]" at bounding box center [105, 113] width 58 height 9
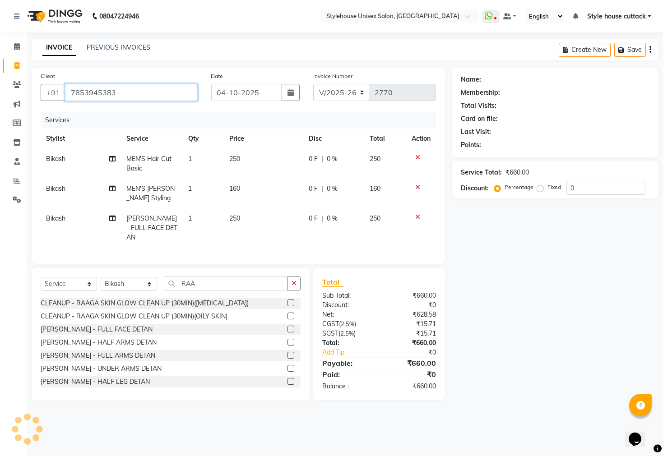
type input "7853945383"
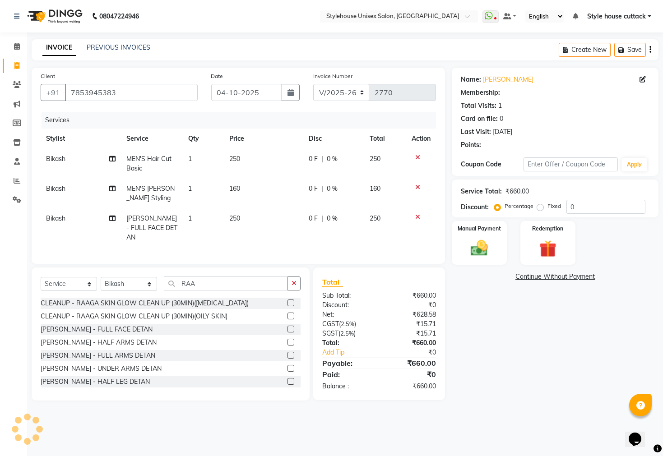
select select "1: Object"
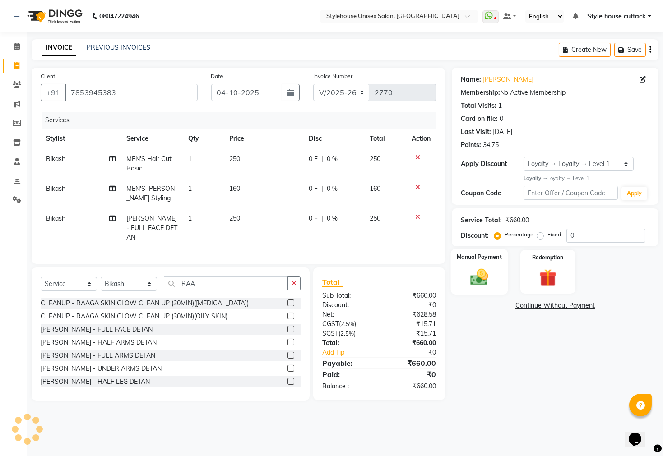
click at [478, 282] on img at bounding box center [479, 277] width 29 height 20
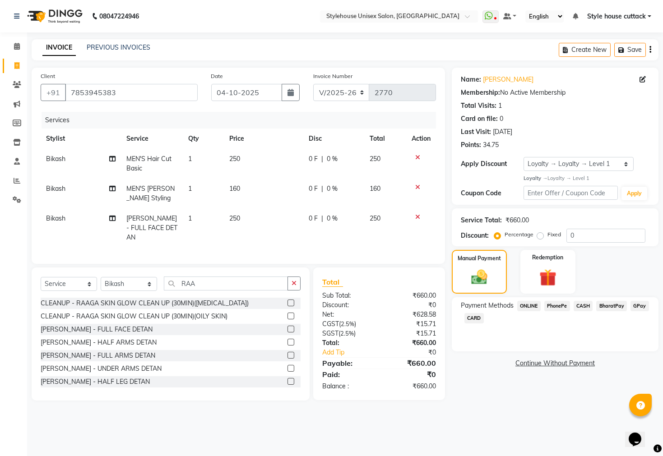
click at [556, 311] on span "PhonePe" at bounding box center [557, 306] width 26 height 10
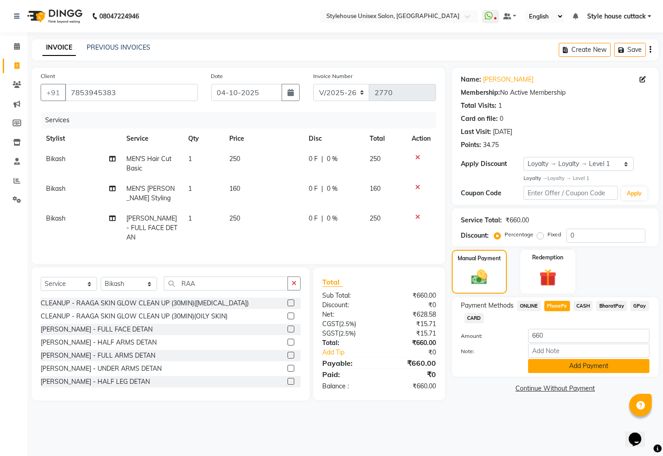
click at [558, 373] on button "Add Payment" at bounding box center [588, 366] width 121 height 14
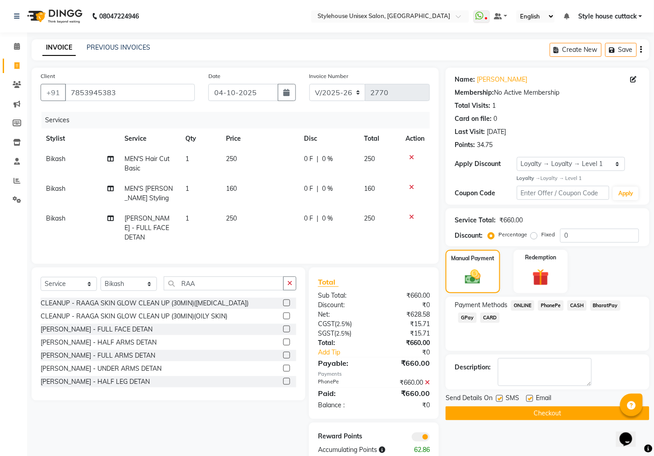
click at [555, 420] on button "Checkout" at bounding box center [548, 414] width 204 height 14
